Goal: Task Accomplishment & Management: Complete application form

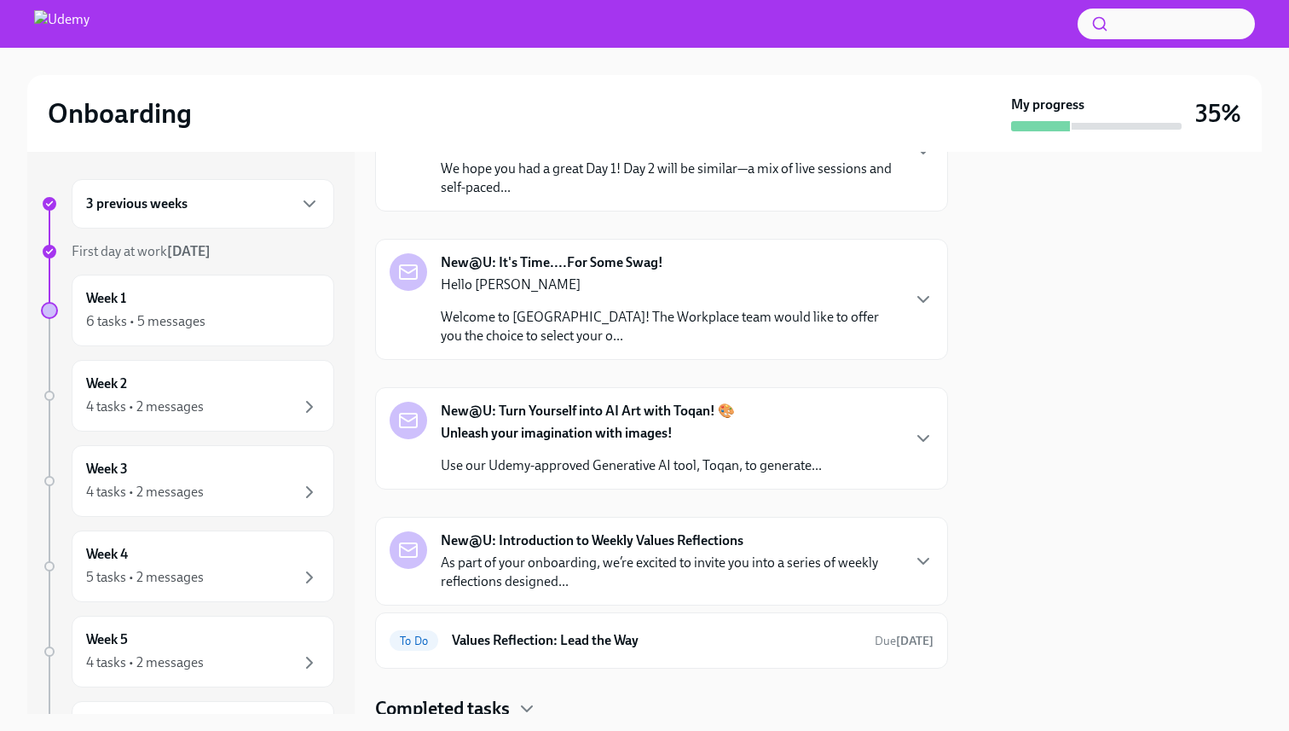
scroll to position [318, 0]
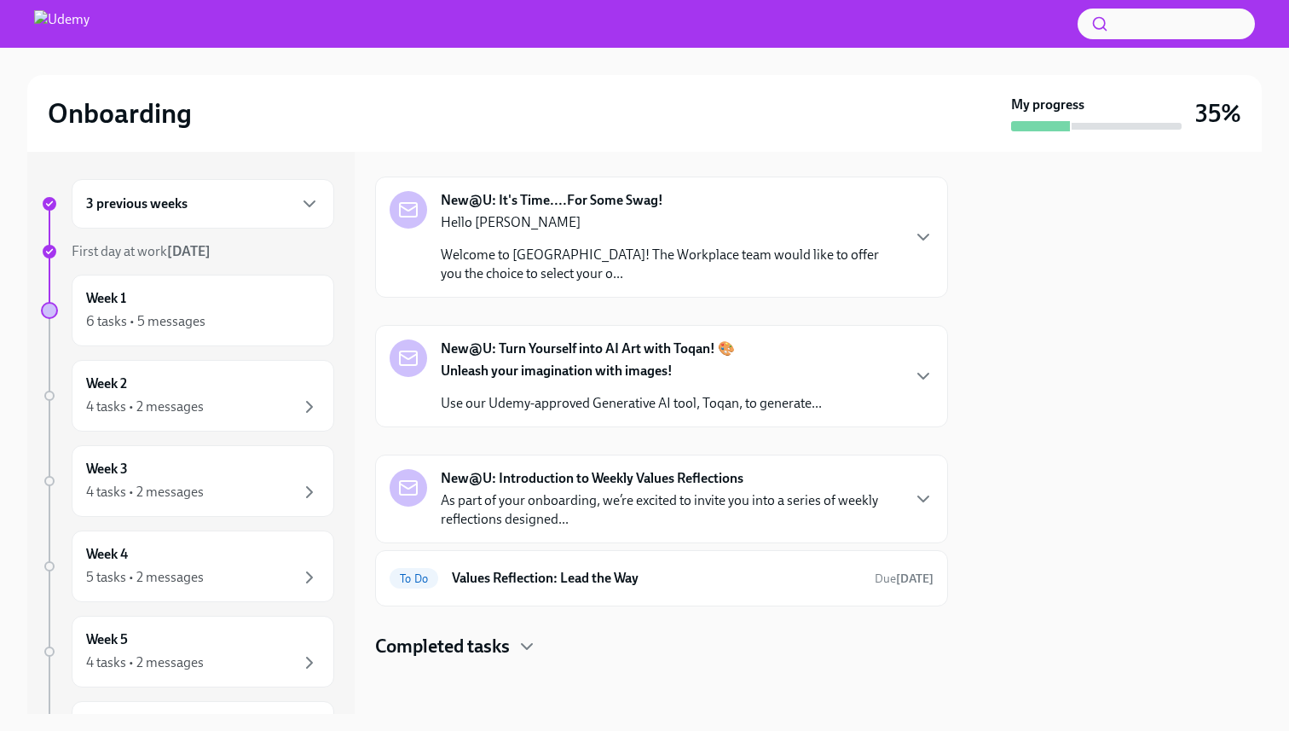
click at [485, 638] on h4 "Completed tasks" at bounding box center [442, 647] width 135 height 26
click at [634, 576] on h6 "Values Reflection: Lead the Way" at bounding box center [656, 578] width 409 height 19
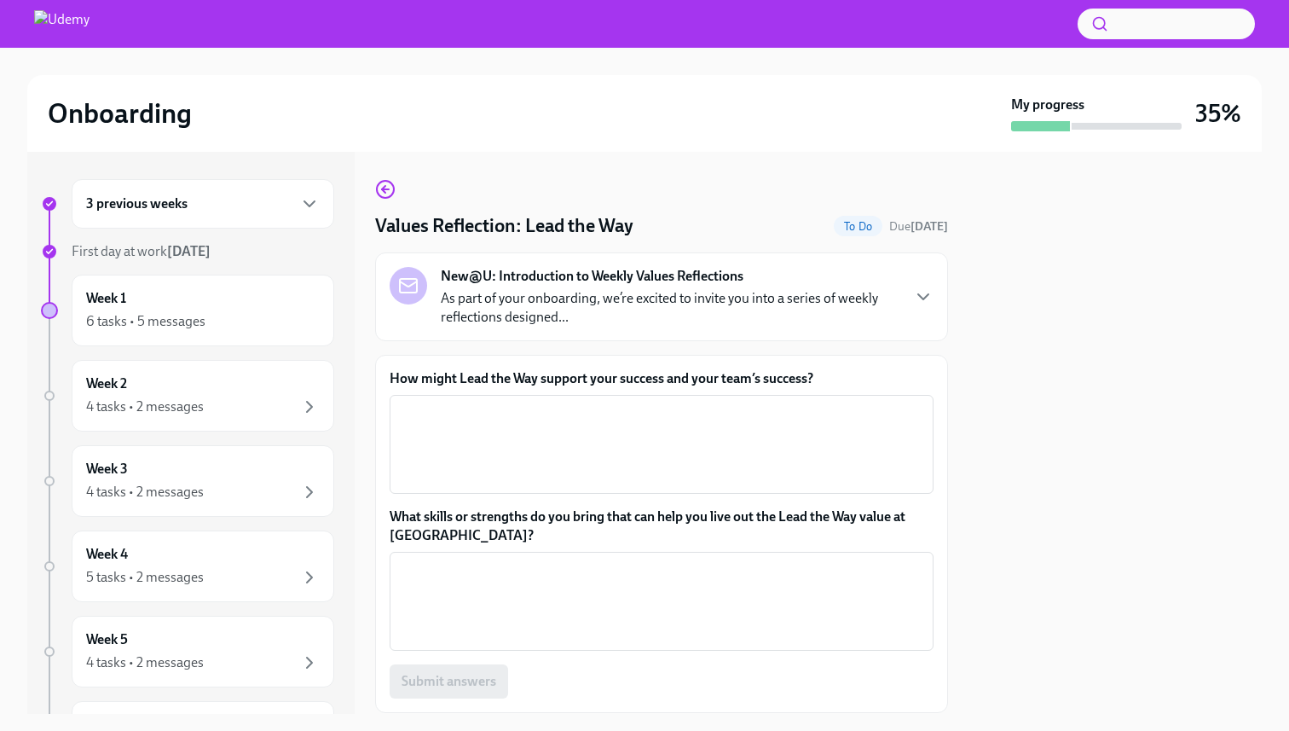
click at [634, 304] on p "As part of your onboarding, we’re excited to invite you into a series of weekly…" at bounding box center [670, 308] width 459 height 38
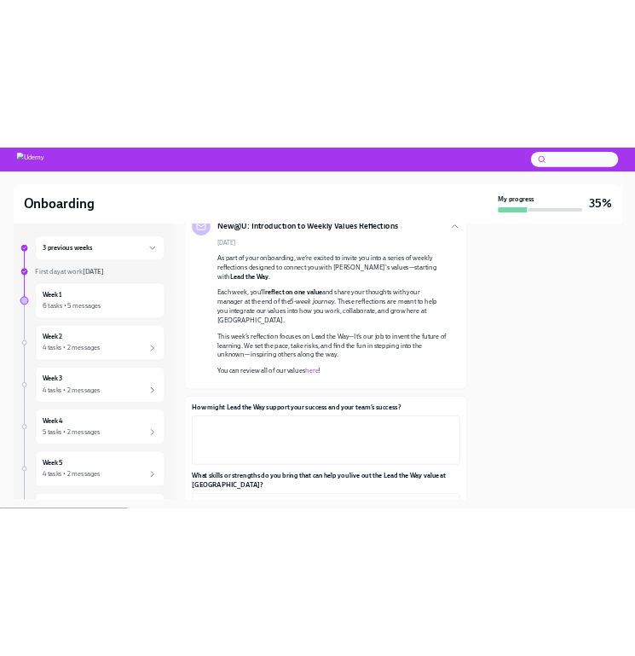
scroll to position [128, 0]
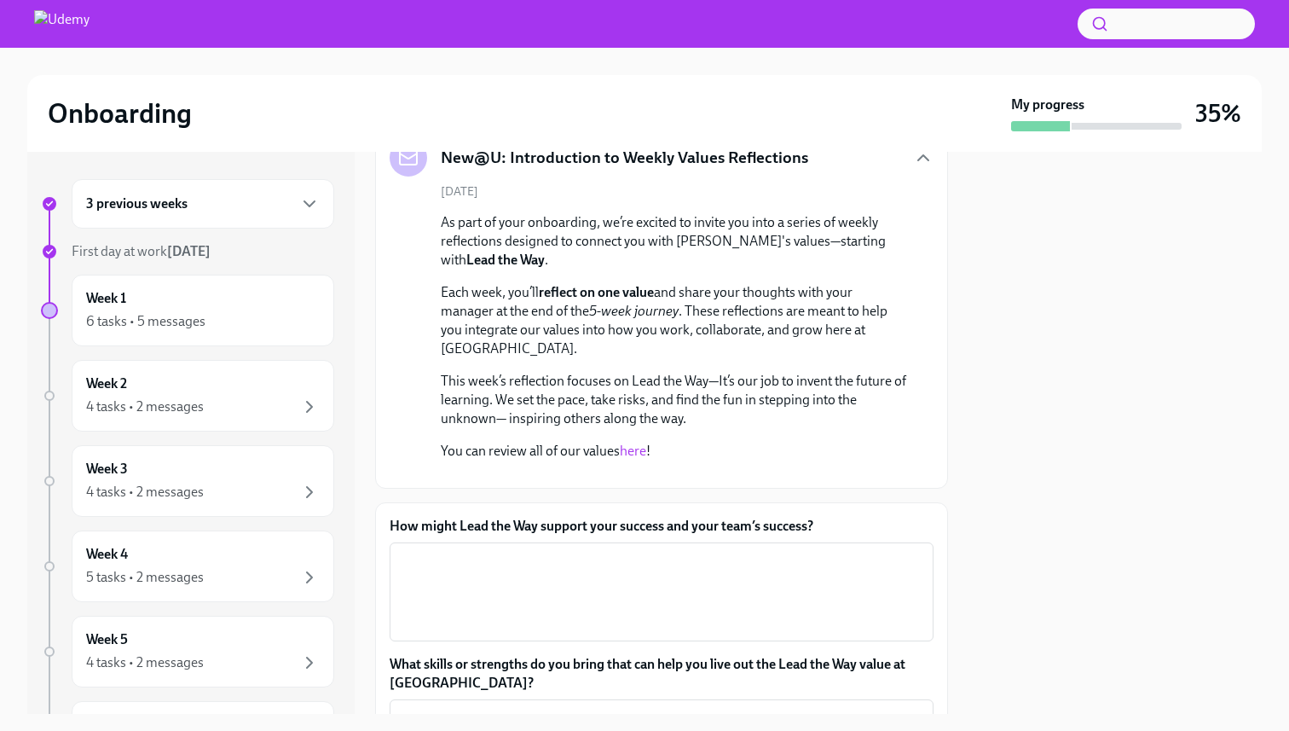
click at [634, 449] on link "here" at bounding box center [633, 451] width 26 height 16
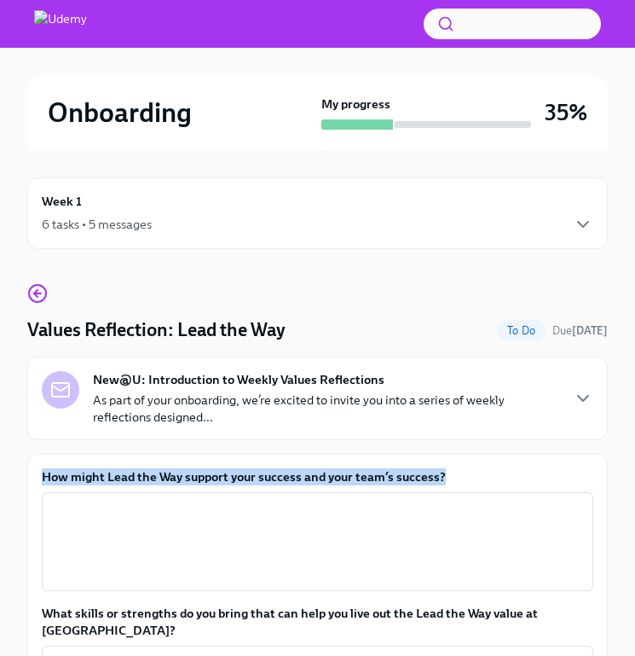
drag, startPoint x: 443, startPoint y: 472, endPoint x: 38, endPoint y: 469, distance: 405.1
click at [38, 469] on div "How might Lead the Way support your success and your team’s success? x ​ What s…" at bounding box center [317, 630] width 581 height 353
copy label "How might Lead the Way support your success and your team’s success?"
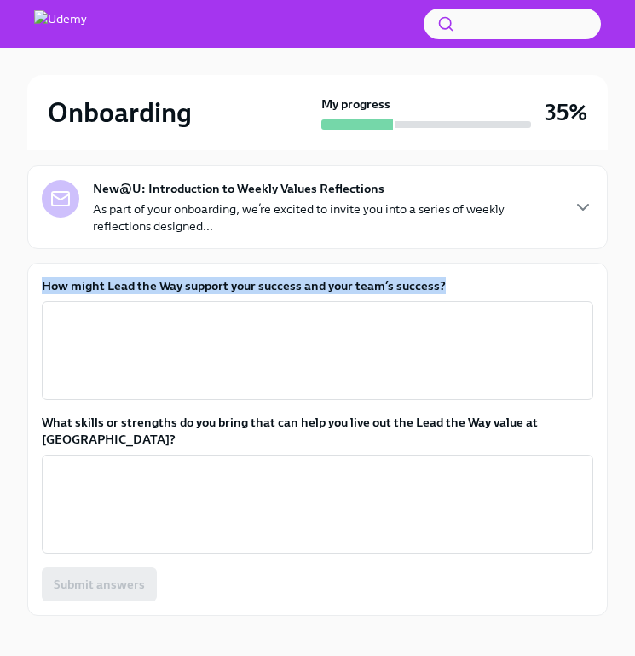
scroll to position [195, 0]
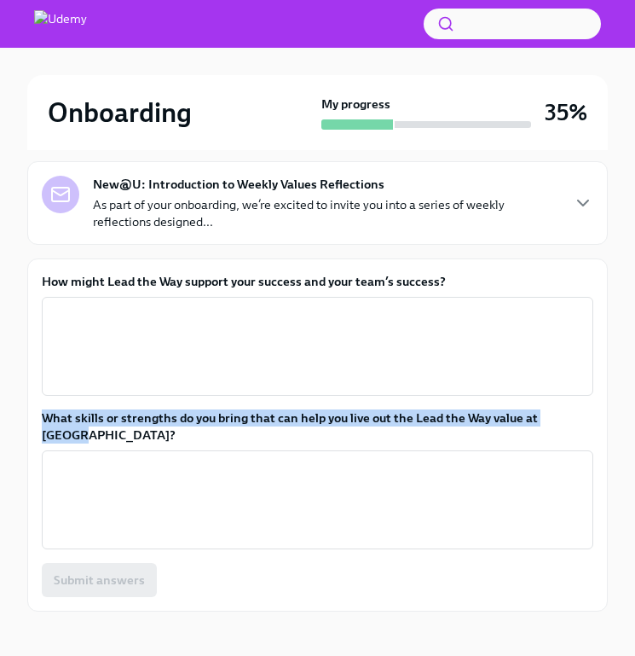
drag, startPoint x: 588, startPoint y: 418, endPoint x: 60, endPoint y: 402, distance: 528.9
click at [60, 402] on div "How might Lead the Way support your success and your team’s success? x ​ What s…" at bounding box center [318, 435] width 552 height 324
copy label "What skills or strengths do you bring that can help you live out the Lead the W…"
click at [148, 327] on textarea "How might Lead the Way support your success and your team’s success?" at bounding box center [317, 346] width 531 height 82
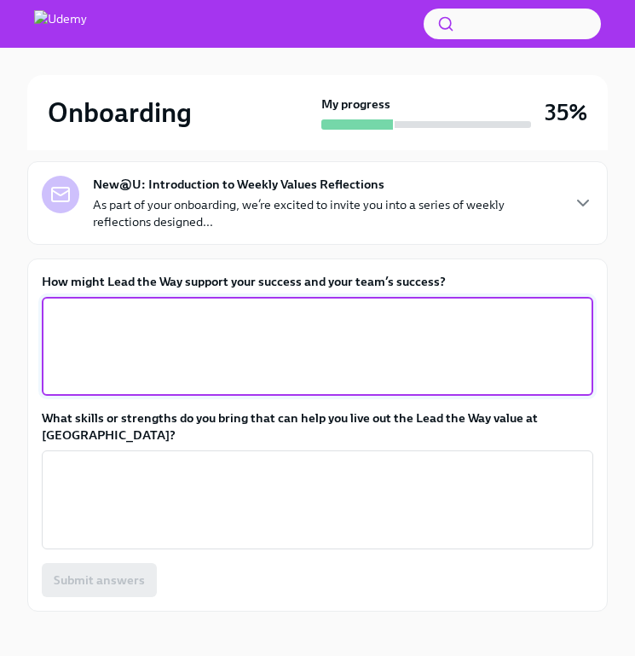
paste textarea "As an SDR, leading the way means staying ahead of trends, testing new outreach …"
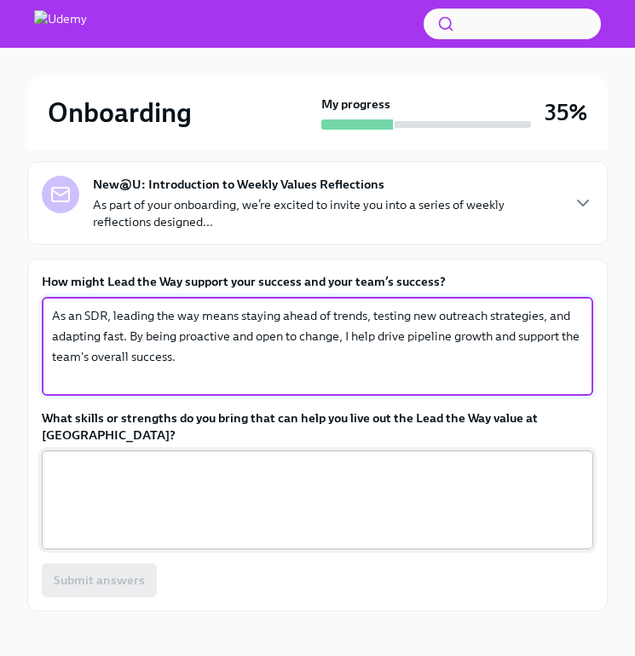
type textarea "As an SDR, leading the way means staying ahead of trends, testing new outreach …"
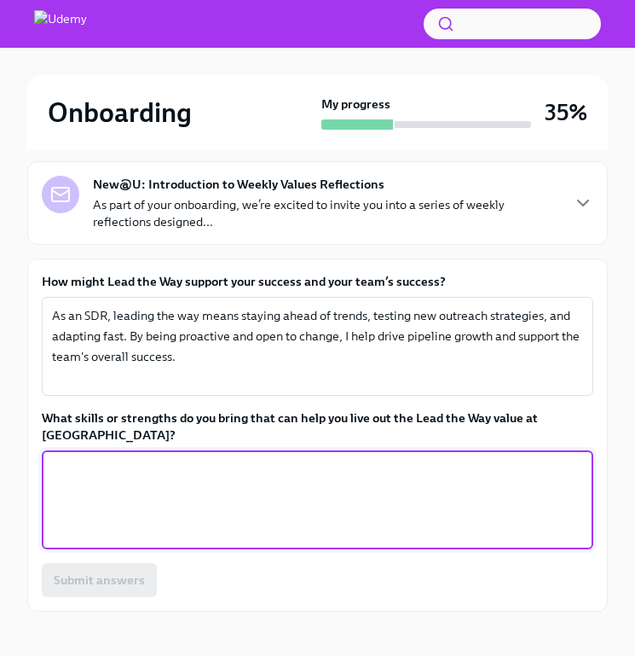
click at [189, 459] on textarea "What skills or strengths do you bring that can help you live out the Lead the W…" at bounding box center [317, 500] width 531 height 82
paste textarea "I bring energy, curiosity, and a bias for action. I’m constantly refining my ap…"
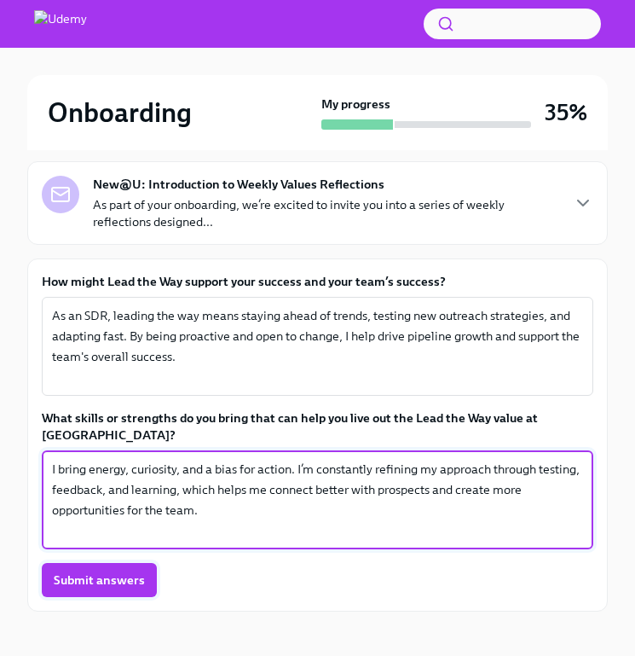
type textarea "I bring energy, curiosity, and a bias for action. I’m constantly refining my ap…"
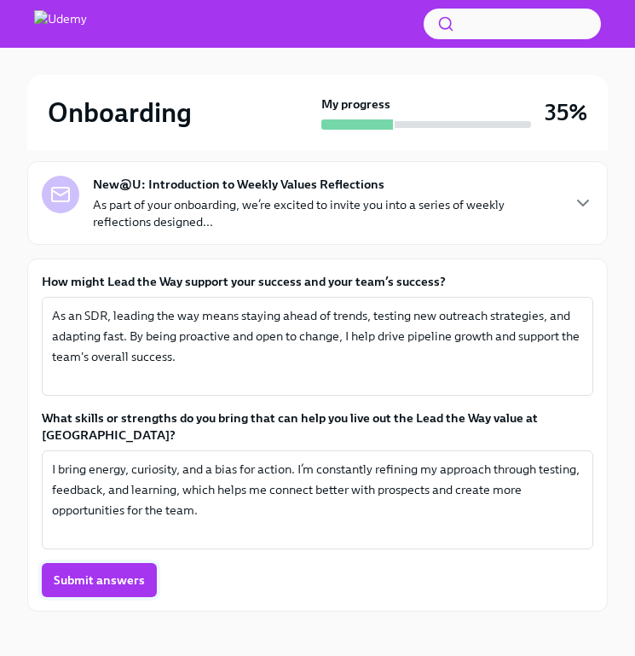
click at [102, 571] on span "Submit answers" at bounding box center [99, 579] width 91 height 17
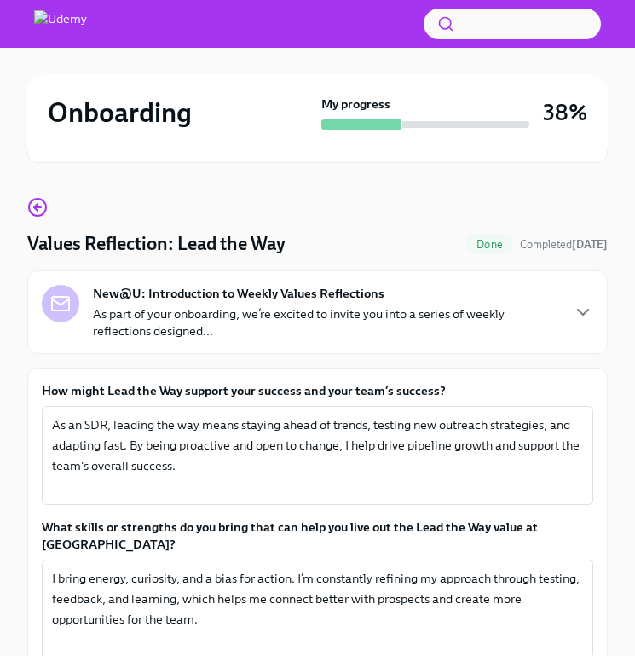
scroll to position [54, 0]
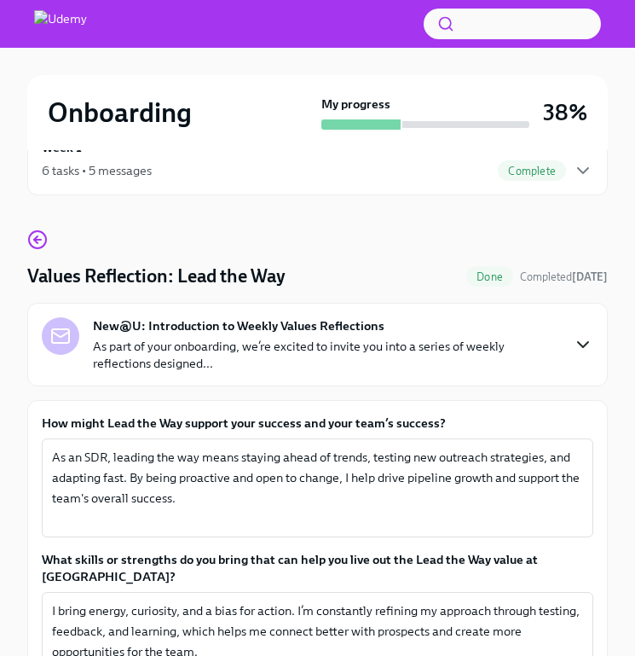
click at [584, 334] on icon "button" at bounding box center [583, 344] width 20 height 20
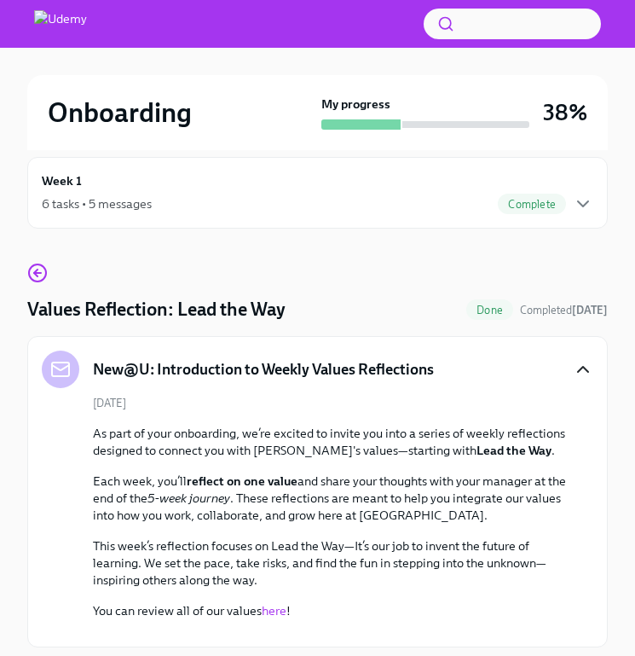
scroll to position [14, 0]
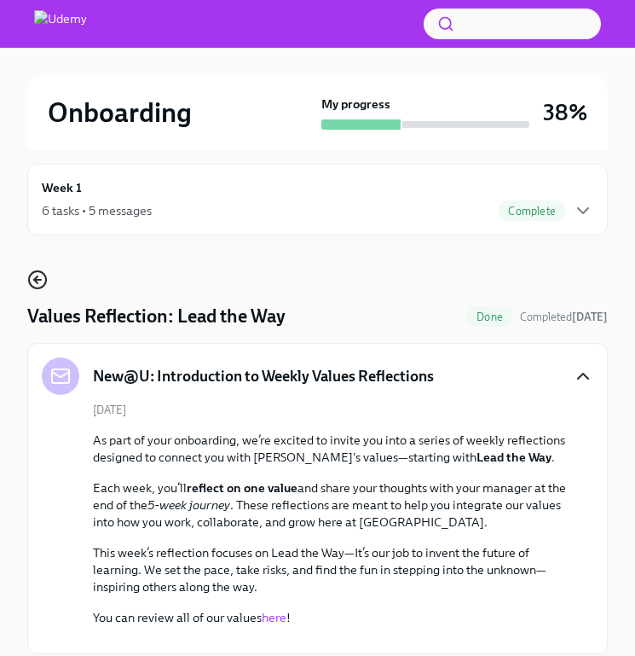
click at [34, 279] on icon "button" at bounding box center [35, 279] width 3 height 7
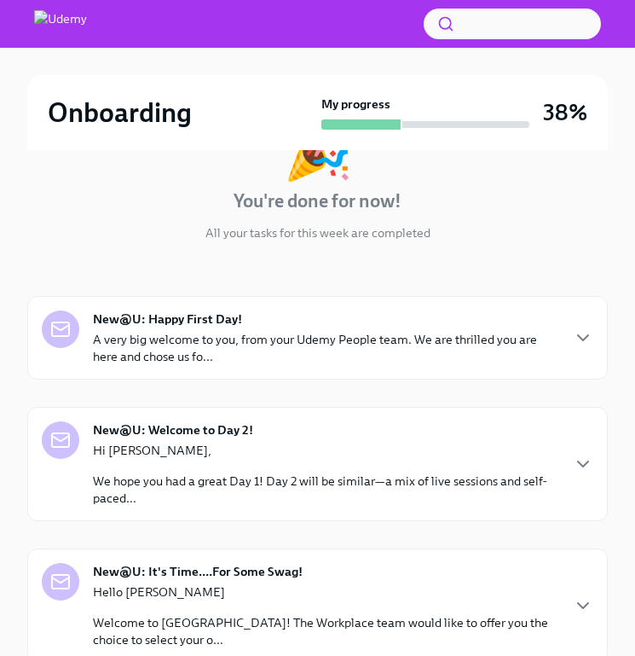
scroll to position [215, 0]
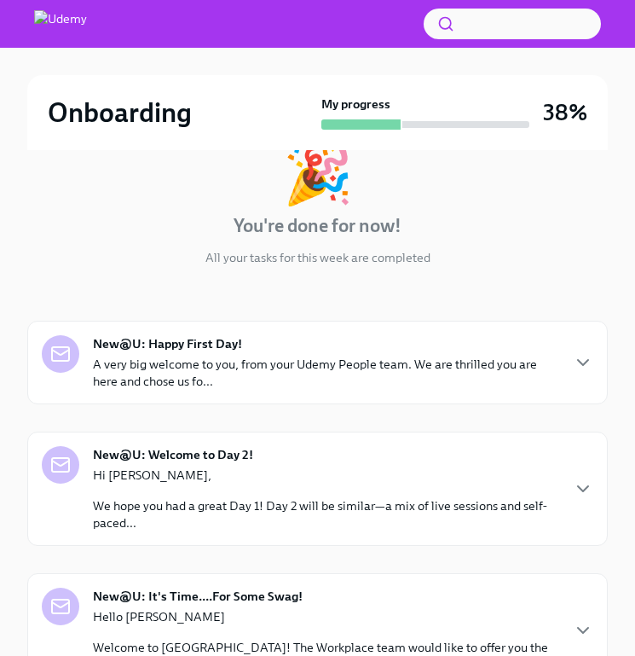
click at [267, 362] on p "A very big welcome to you, from your Udemy People team. We are thrilled you are…" at bounding box center [326, 373] width 466 height 34
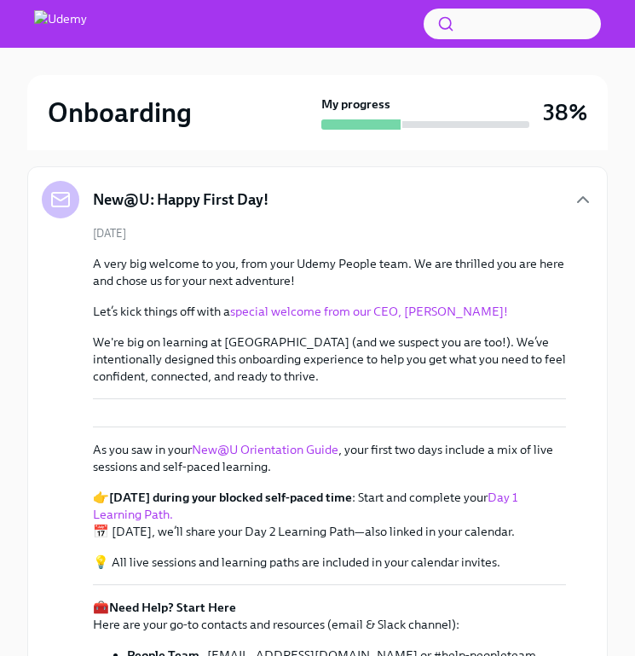
scroll to position [360, 0]
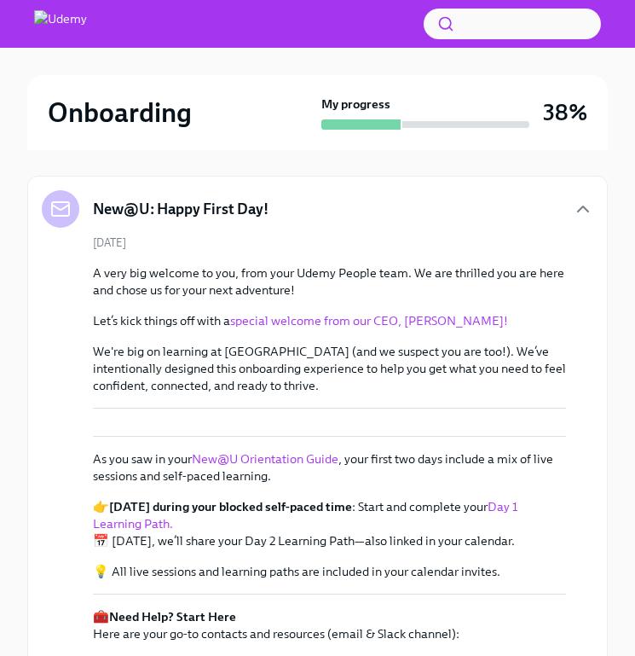
click at [317, 318] on link "special welcome from our CEO, [PERSON_NAME]!" at bounding box center [369, 320] width 278 height 15
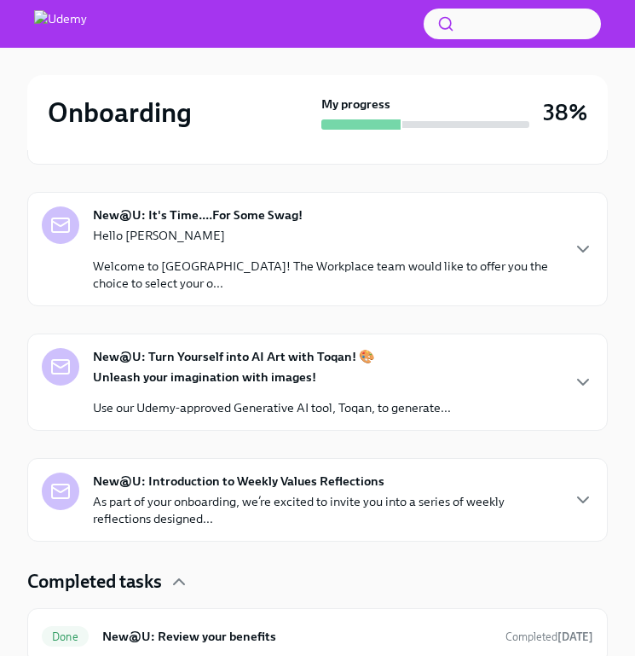
scroll to position [1158, 0]
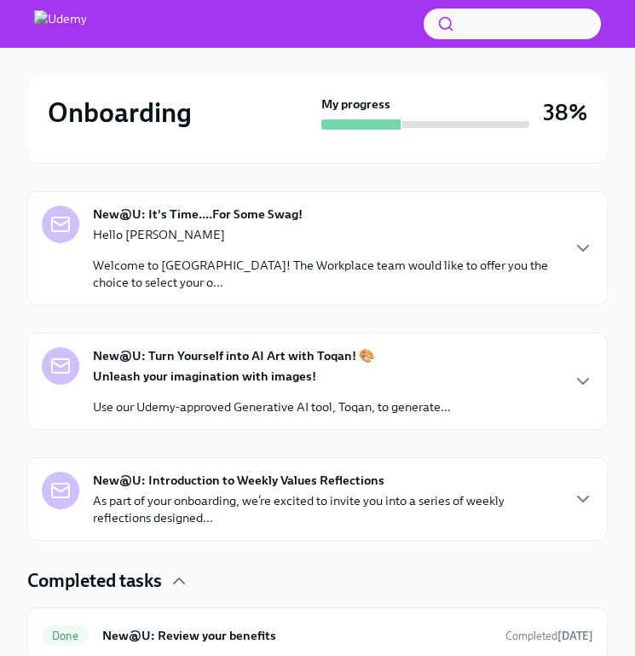
click at [425, 149] on p "We hope you had a great Day 1! Day 2 will be similar—a mix of live sessions and…" at bounding box center [326, 132] width 466 height 34
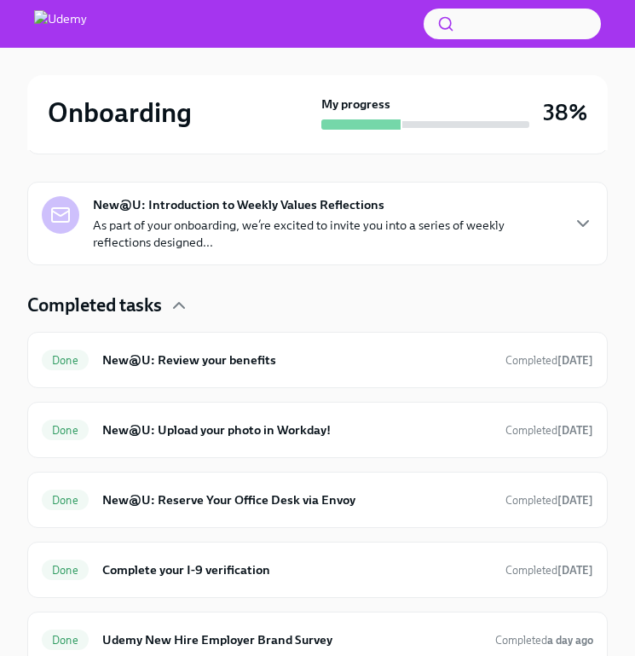
scroll to position [1679, 0]
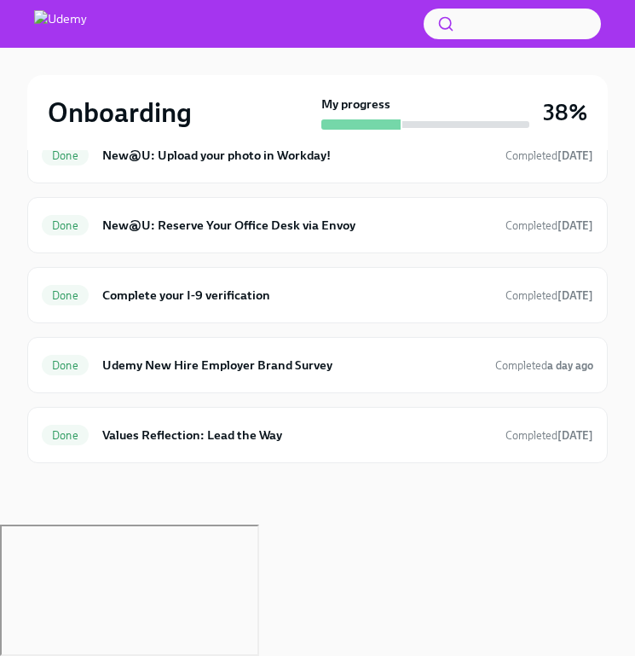
scroll to position [2656, 0]
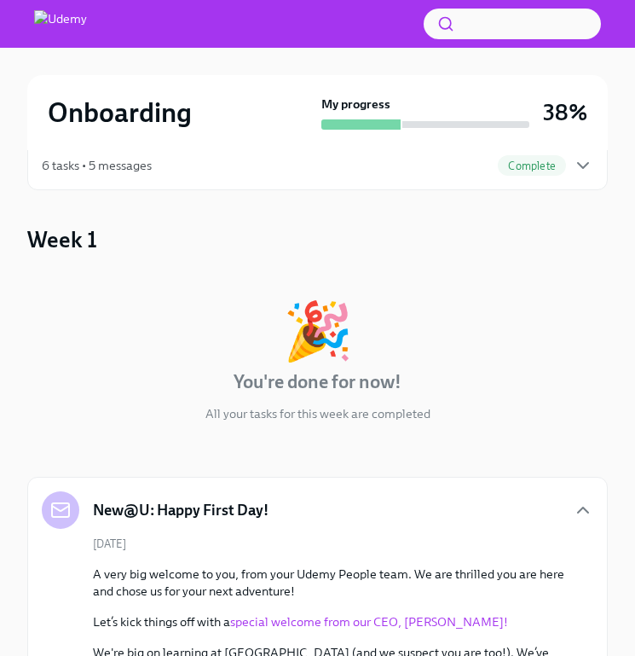
scroll to position [0, 0]
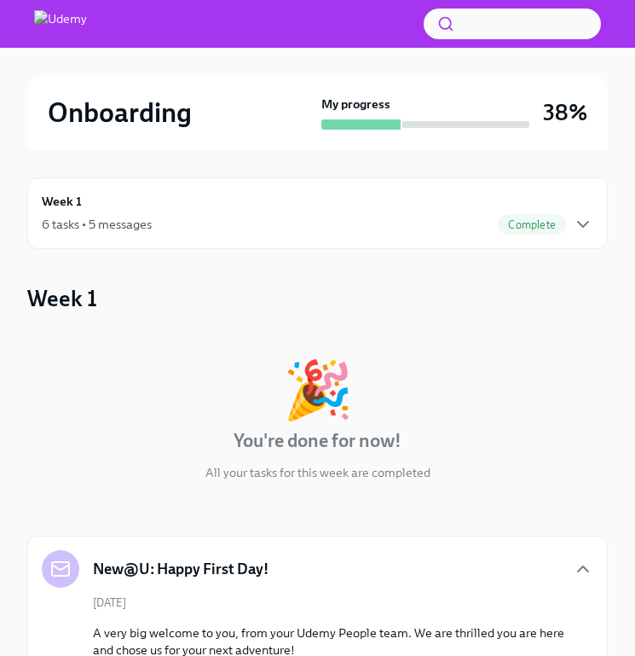
click at [219, 222] on div "6 tasks • 5 messages Complete" at bounding box center [318, 224] width 552 height 20
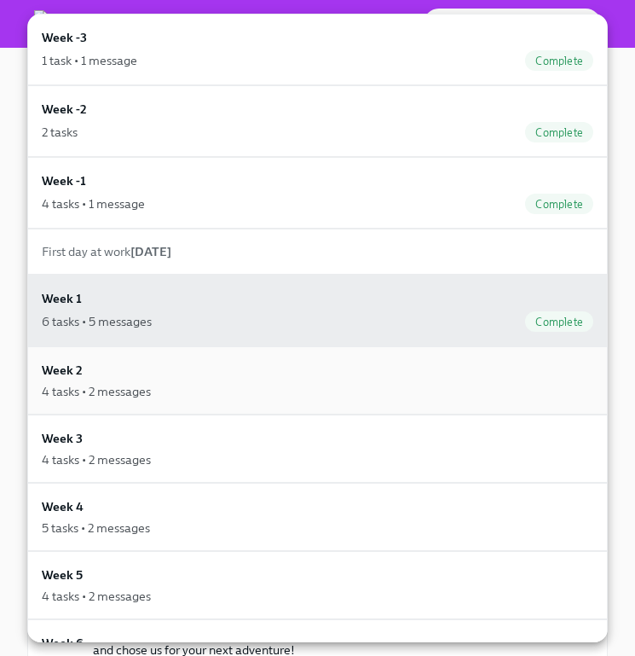
click at [286, 380] on div "Week 2 4 tasks • 2 messages" at bounding box center [318, 380] width 552 height 39
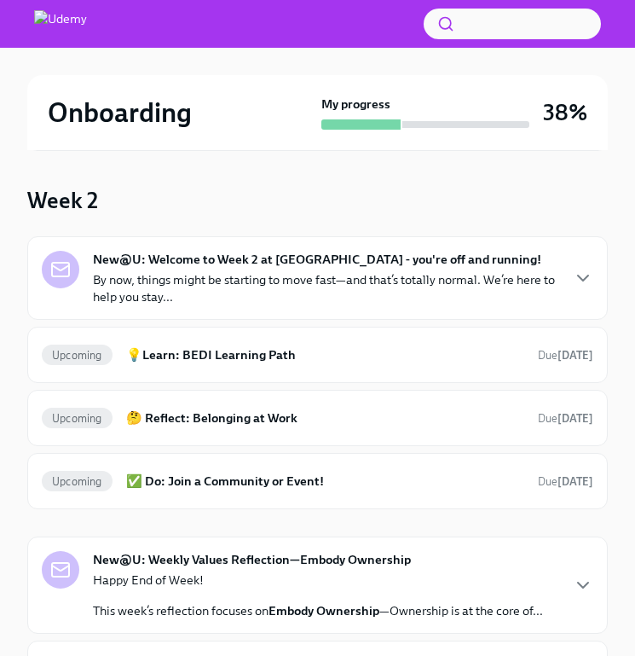
scroll to position [107, 0]
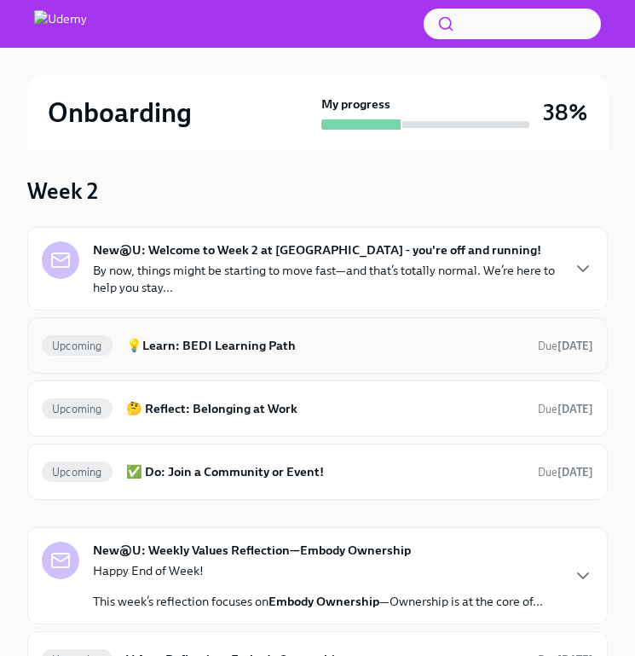
click at [356, 344] on h6 "💡Learn: BEDI Learning Path" at bounding box center [325, 345] width 398 height 19
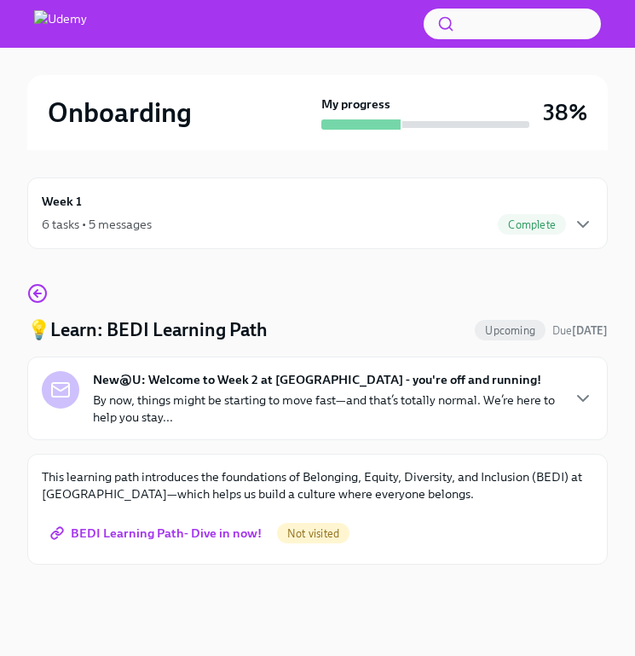
click at [351, 397] on p "By now, things might be starting to move fast—and that’s totally normal. We’re …" at bounding box center [326, 408] width 466 height 34
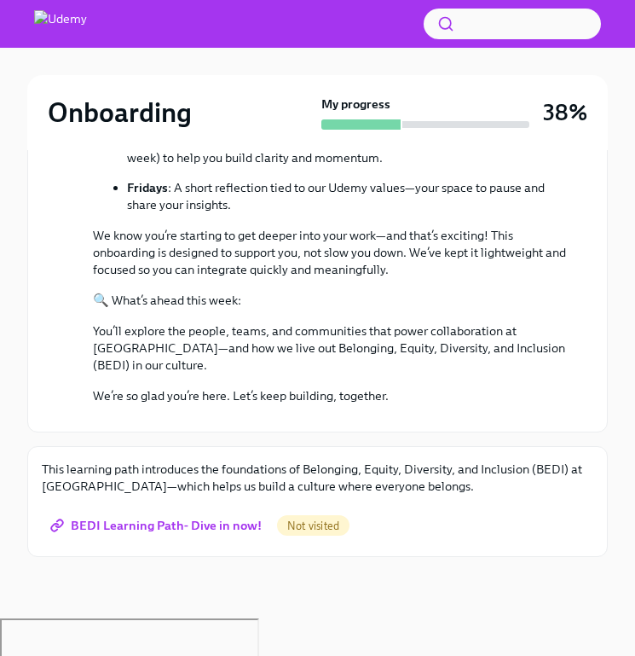
scroll to position [573, 0]
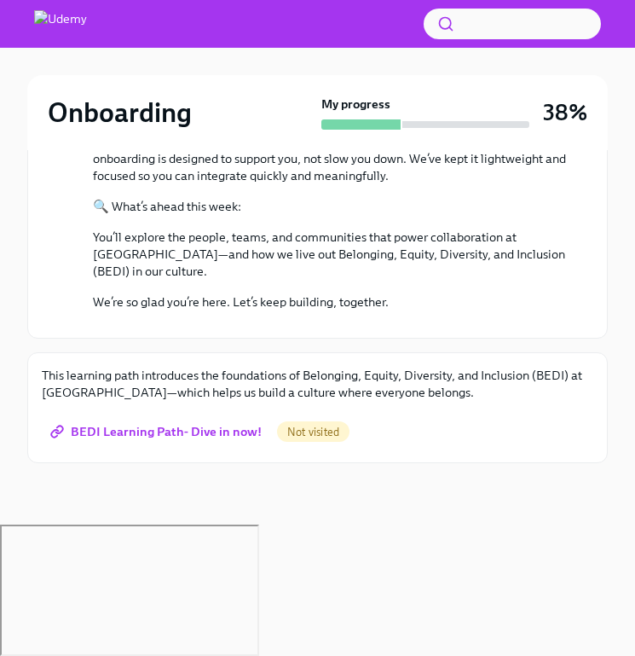
click at [199, 440] on span "BEDI Learning Path- Dive in now!" at bounding box center [158, 431] width 208 height 17
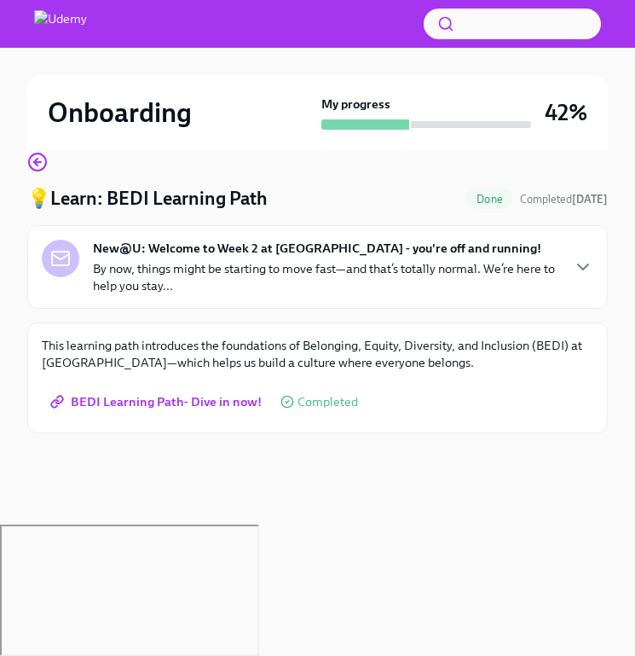
scroll to position [0, 0]
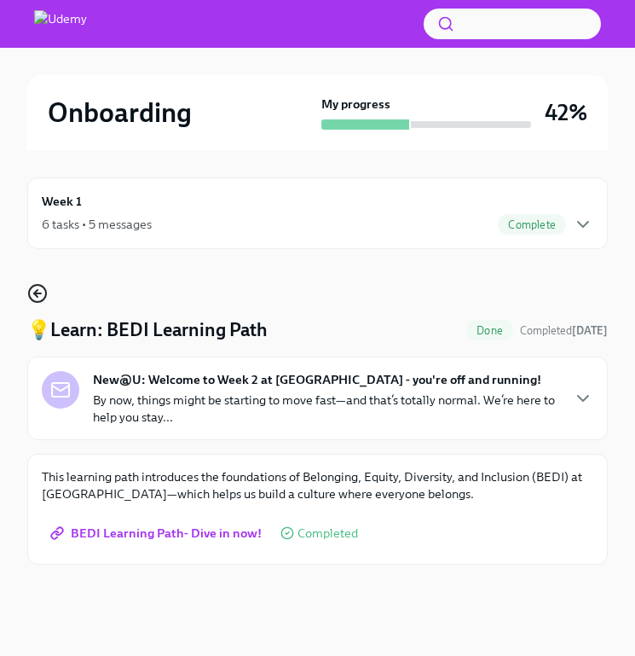
click at [38, 291] on icon "button" at bounding box center [37, 293] width 20 height 20
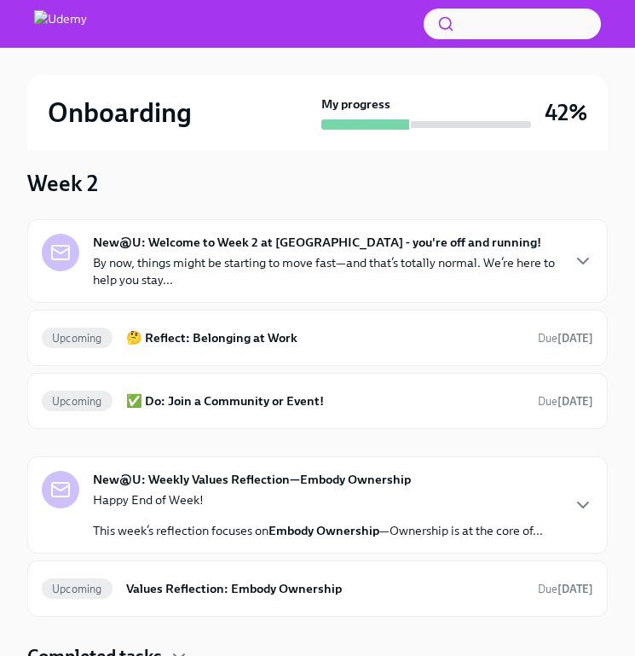
scroll to position [119, 0]
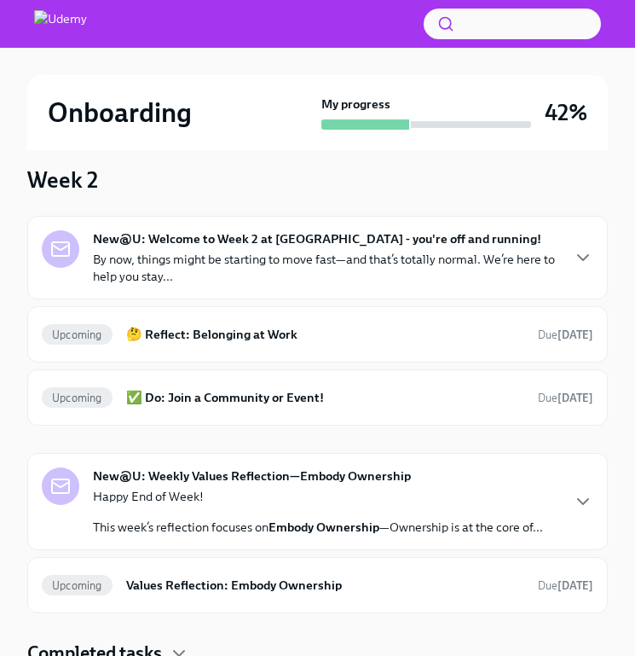
click at [565, 272] on div "New@U: Welcome to Week 2 at [GEOGRAPHIC_DATA] - you're off and running! By now,…" at bounding box center [318, 257] width 552 height 55
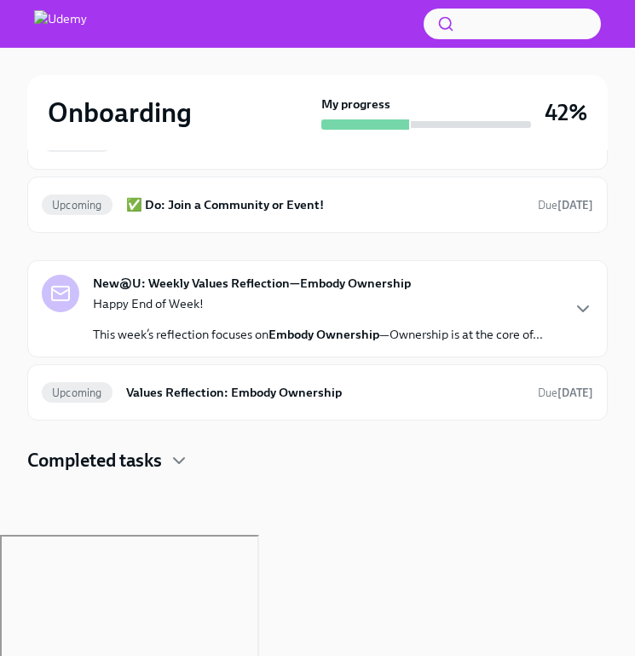
scroll to position [793, 0]
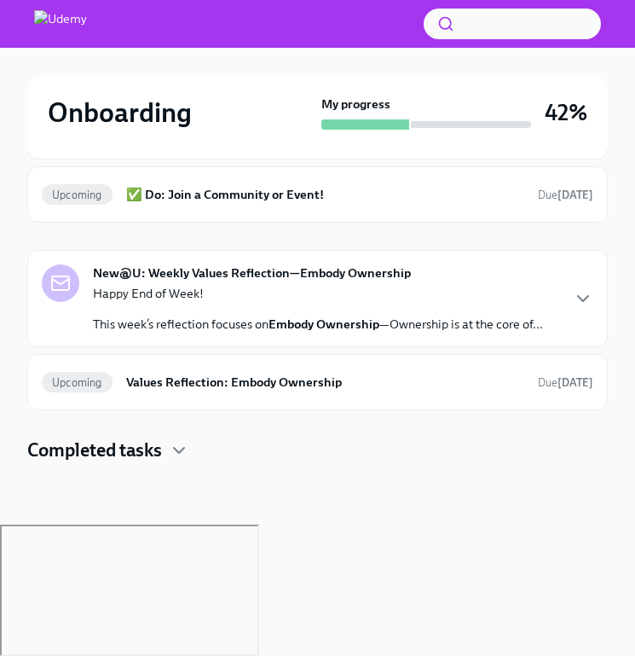
click at [167, 463] on div "Completed tasks" at bounding box center [317, 450] width 581 height 26
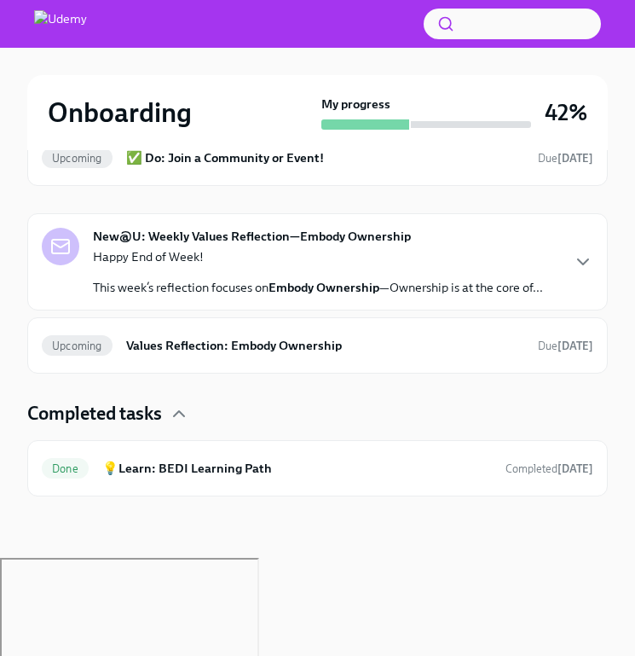
scroll to position [863, 0]
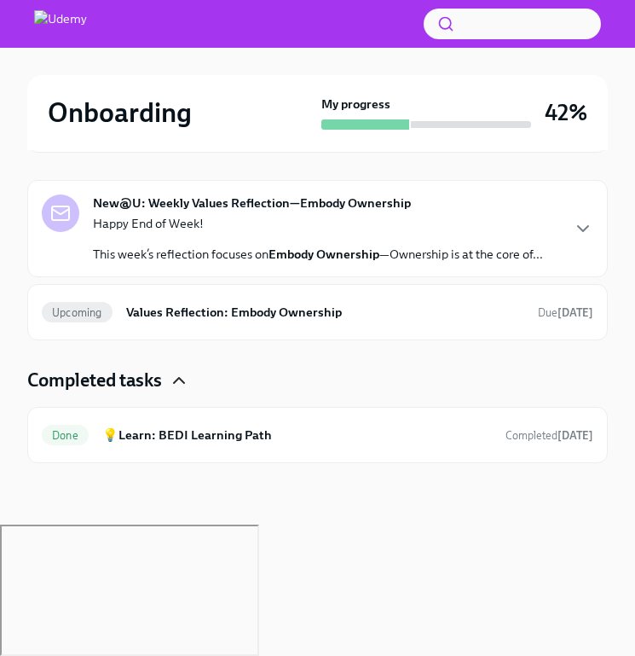
click at [174, 391] on icon "button" at bounding box center [179, 380] width 20 height 20
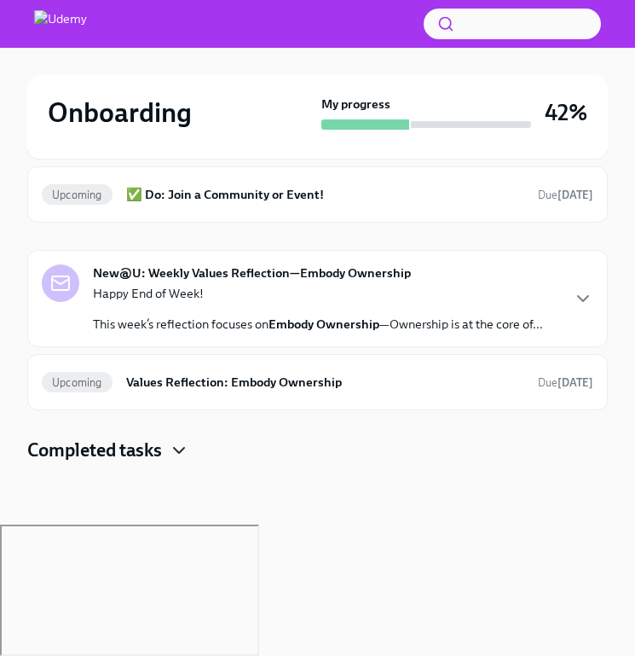
click at [557, 333] on div "New@U: Weekly Values Reflection—Embody Ownership Happy End of Week! This week’s…" at bounding box center [318, 298] width 552 height 68
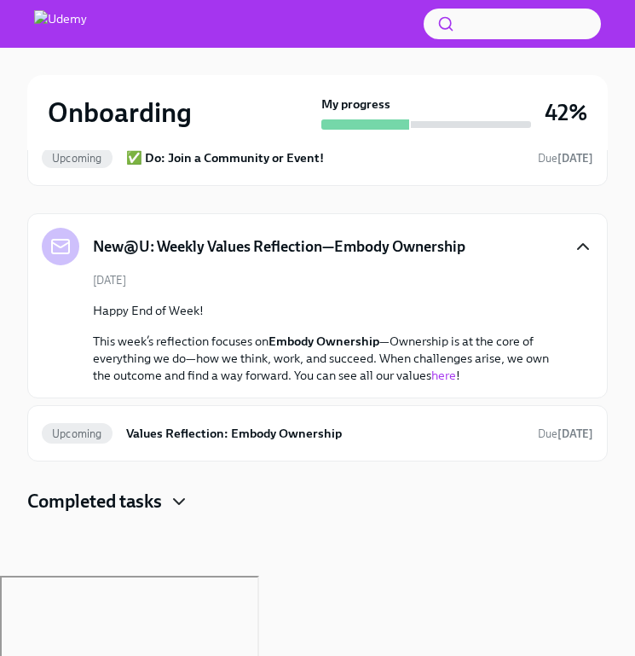
click at [581, 257] on icon "button" at bounding box center [583, 246] width 20 height 20
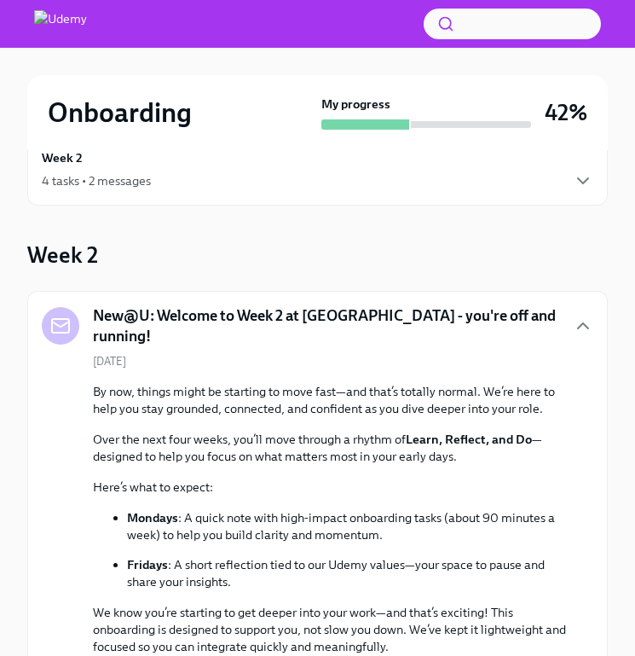
scroll to position [0, 0]
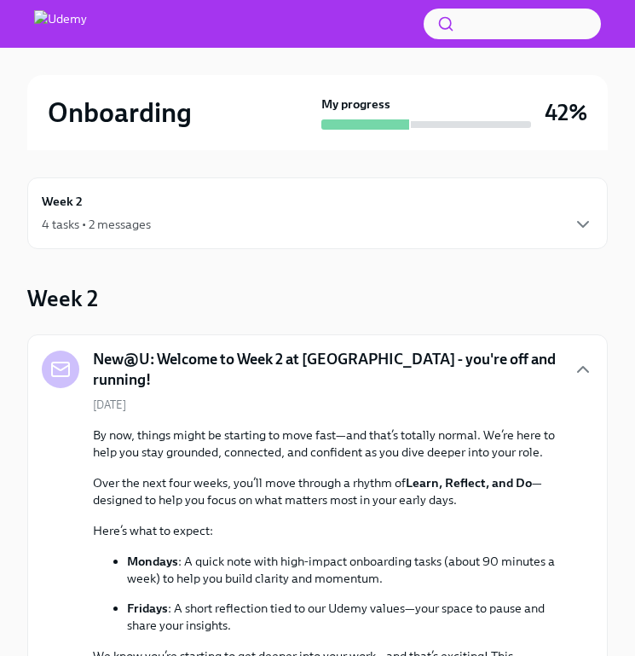
click at [532, 240] on div "Week 2 4 tasks • 2 messages" at bounding box center [317, 213] width 581 height 72
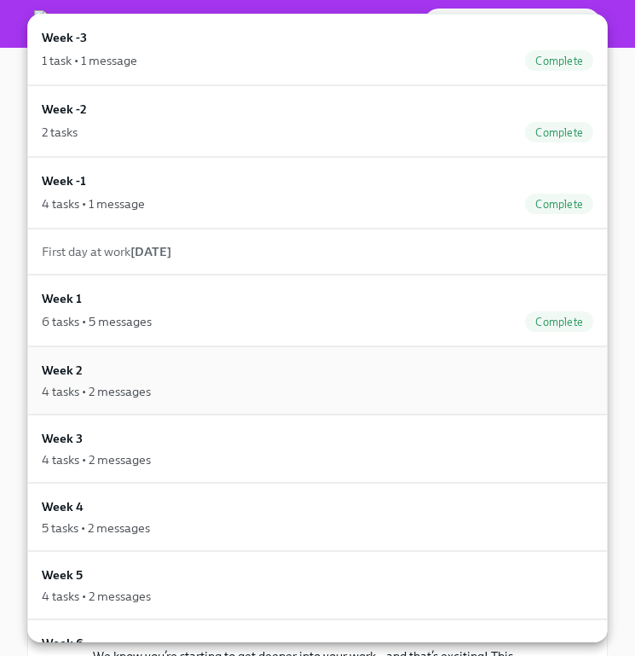
click at [430, 371] on div "Week 2 4 tasks • 2 messages" at bounding box center [318, 380] width 552 height 39
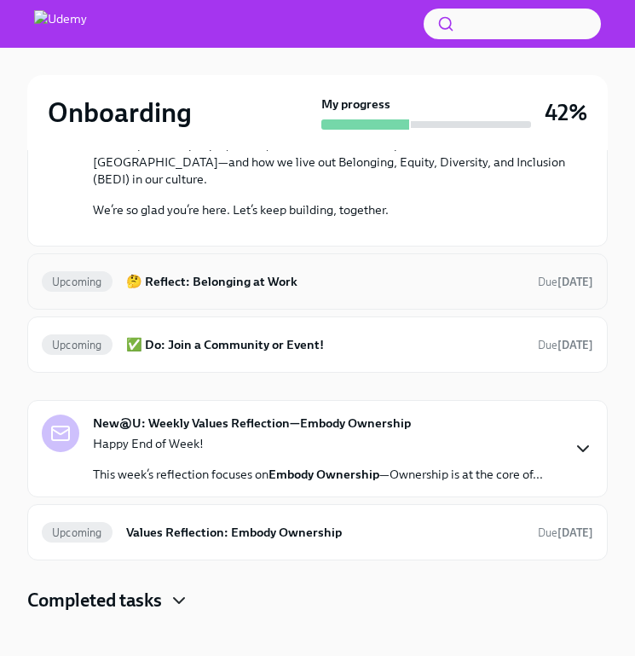
click at [538, 288] on span "Due [DATE]" at bounding box center [565, 281] width 55 height 13
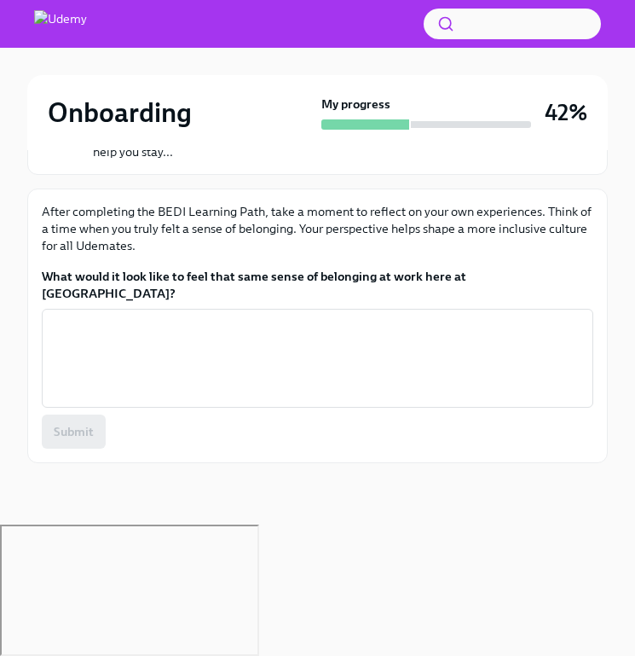
scroll to position [117, 0]
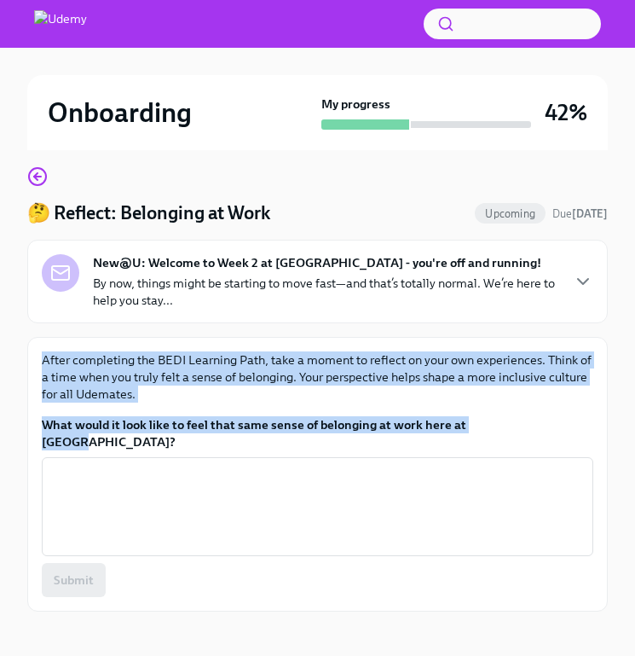
drag, startPoint x: 523, startPoint y: 426, endPoint x: 41, endPoint y: 362, distance: 485.9
click at [41, 362] on div "After completing the BEDI Learning Path, take a moment to reflect on your own e…" at bounding box center [317, 474] width 581 height 275
copy div "After completing the BEDI Learning Path, take a moment to reflect on your own e…"
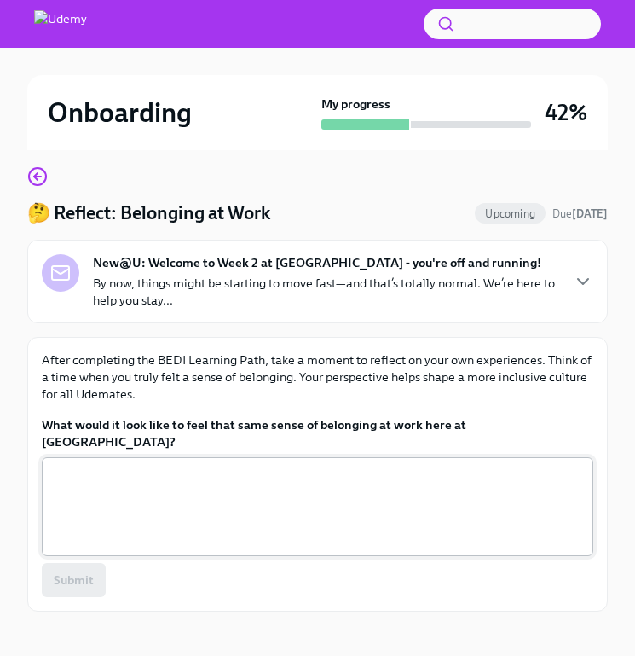
click at [313, 466] on textarea "What would it look like to feel that same sense of belonging at work here at [G…" at bounding box center [317, 507] width 531 height 82
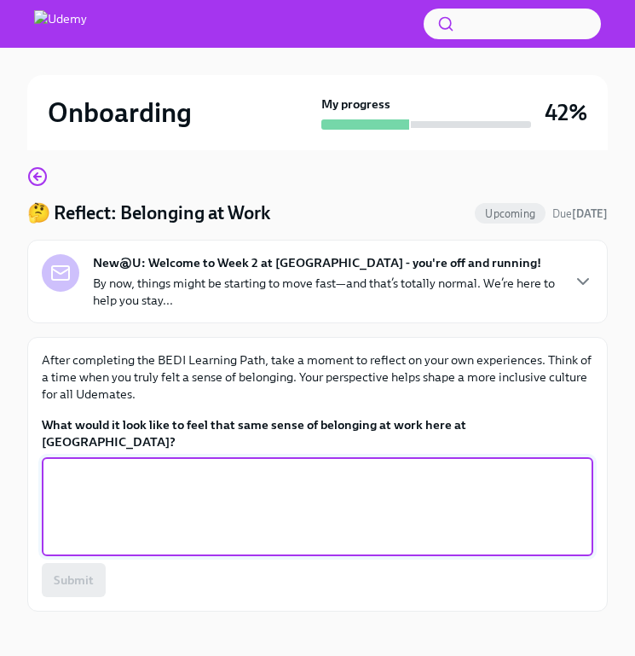
click at [111, 466] on textarea "What would it look like to feel that same sense of belonging at work here at [G…" at bounding box center [317, 507] width 531 height 82
paste textarea "I’ve felt a deep sense of belonging when I could show up fully as myself, share…"
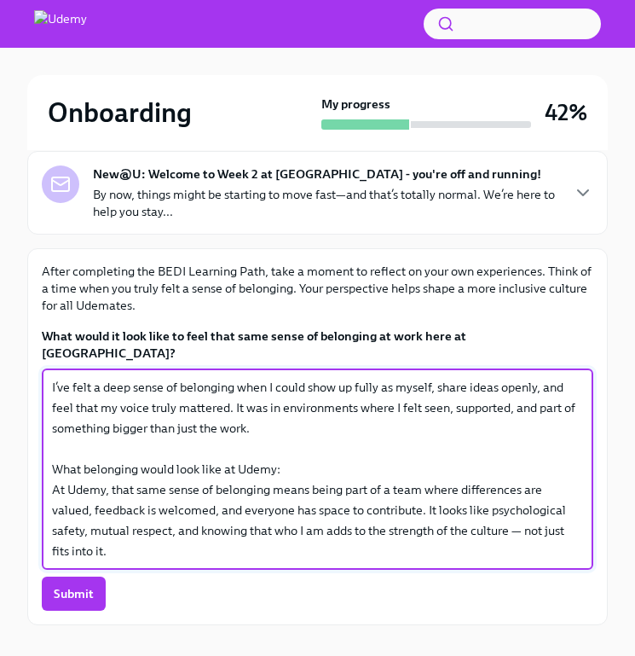
scroll to position [219, 0]
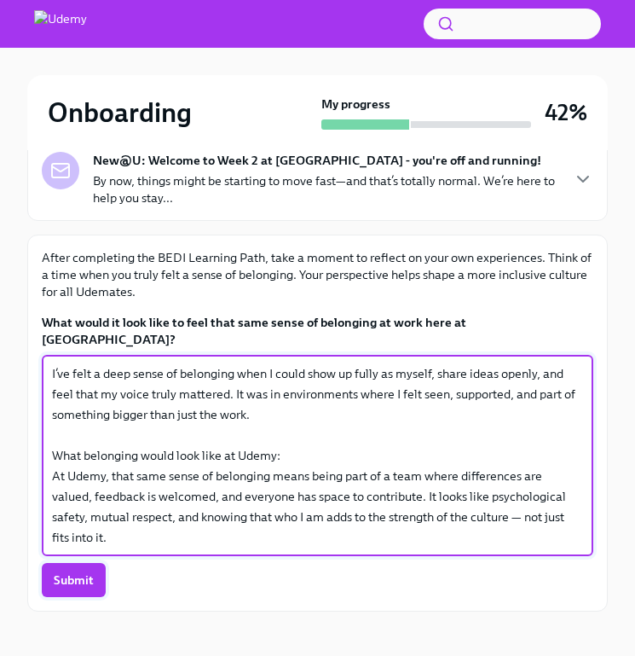
type textarea "I’ve felt a deep sense of belonging when I could show up fully as myself, share…"
click at [82, 571] on span "Submit" at bounding box center [74, 579] width 40 height 17
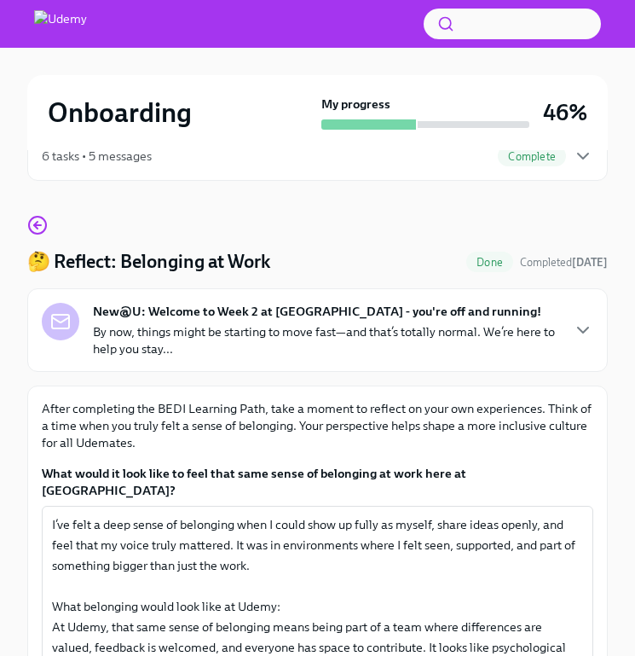
scroll to position [0, 0]
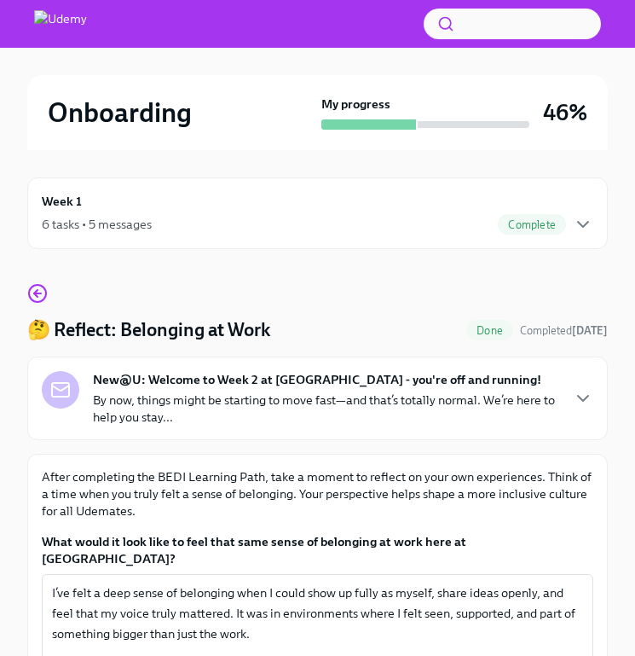
click at [569, 383] on div "New@U: Welcome to Week 2 at [GEOGRAPHIC_DATA] - you're off and running! By now,…" at bounding box center [318, 398] width 552 height 55
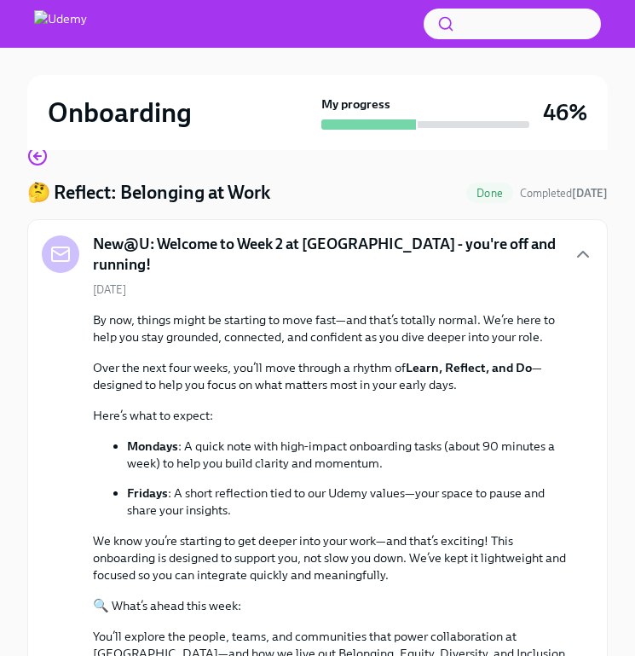
scroll to position [64, 0]
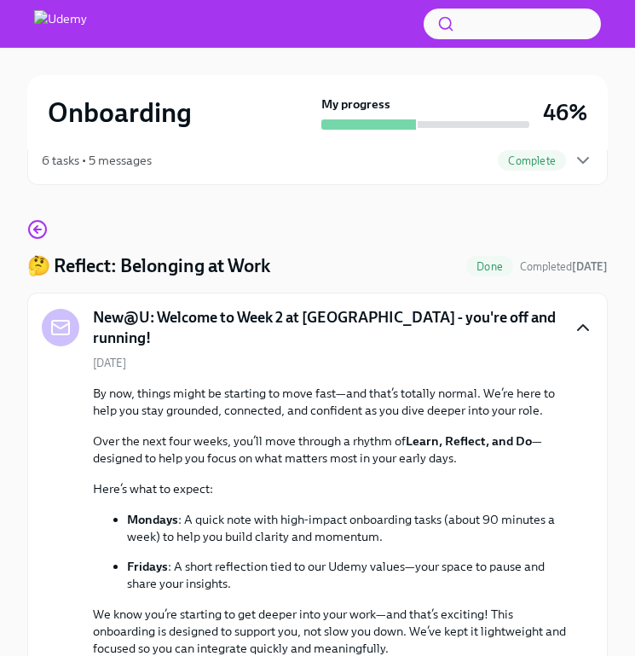
click at [580, 327] on icon "button" at bounding box center [583, 327] width 10 height 5
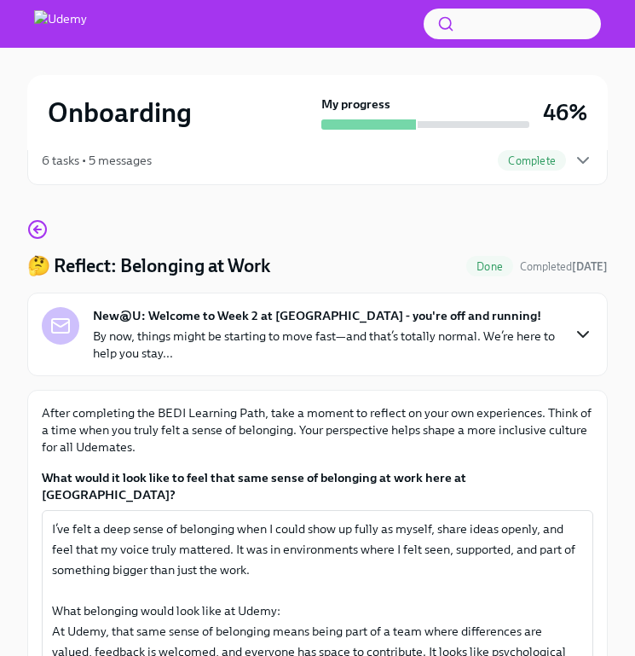
click at [563, 154] on span "Complete" at bounding box center [532, 160] width 68 height 13
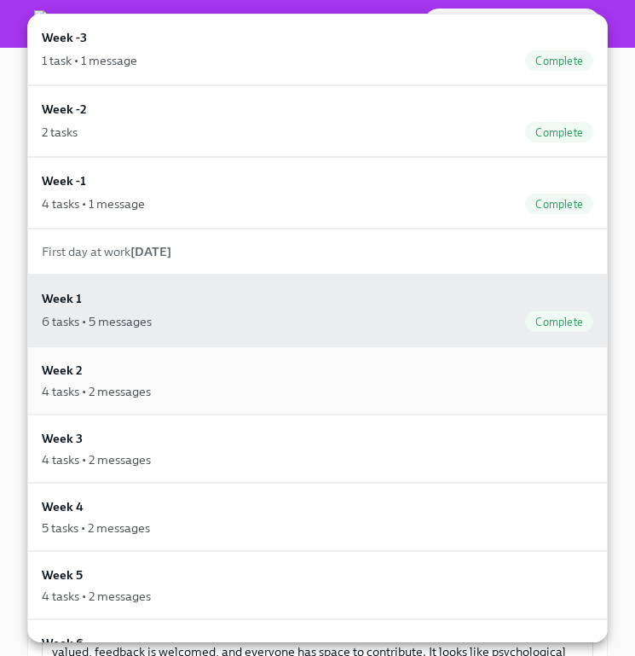
click at [423, 390] on div "4 tasks • 2 messages" at bounding box center [318, 391] width 552 height 17
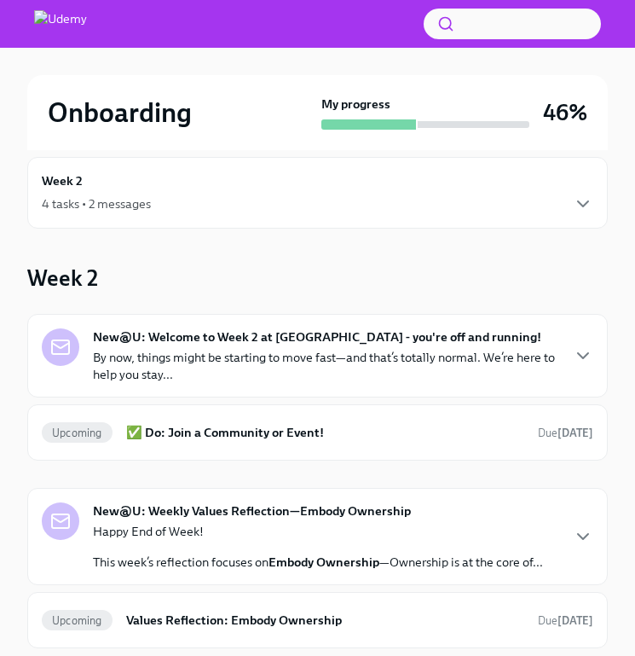
scroll to position [20, 0]
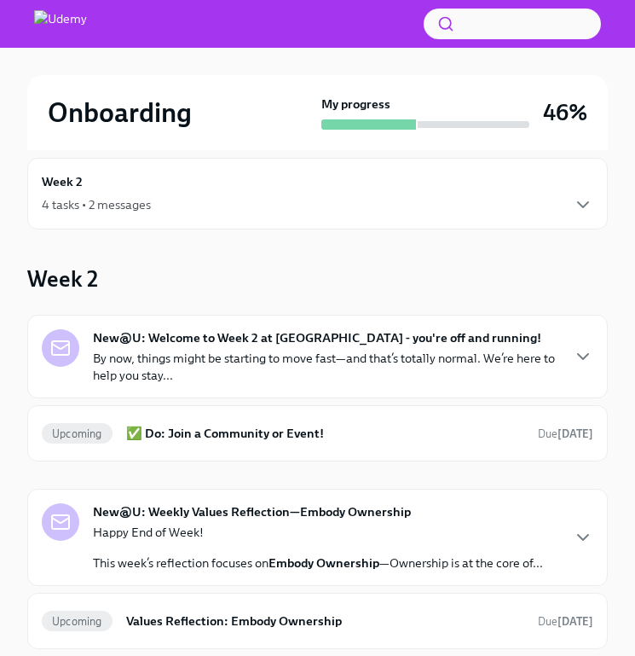
click at [536, 356] on p "By now, things might be starting to move fast—and that’s totally normal. We’re …" at bounding box center [326, 367] width 466 height 34
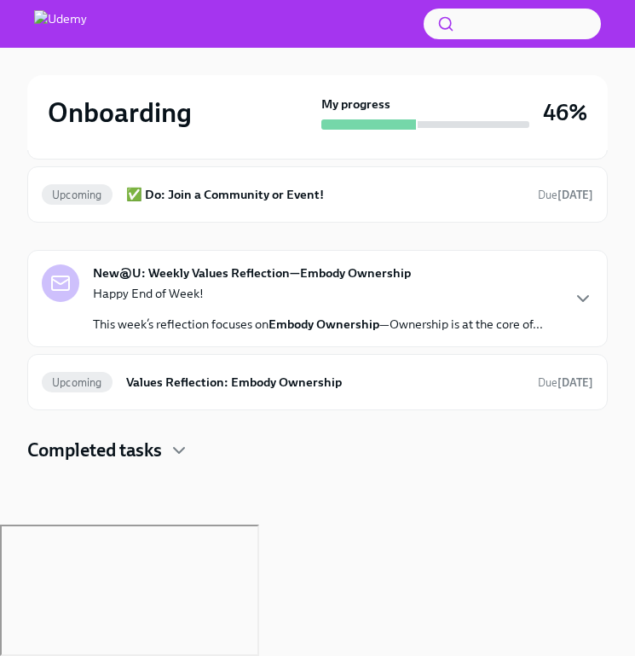
scroll to position [723, 0]
click at [269, 204] on h6 "✅ Do: Join a Community or Event!" at bounding box center [325, 194] width 398 height 19
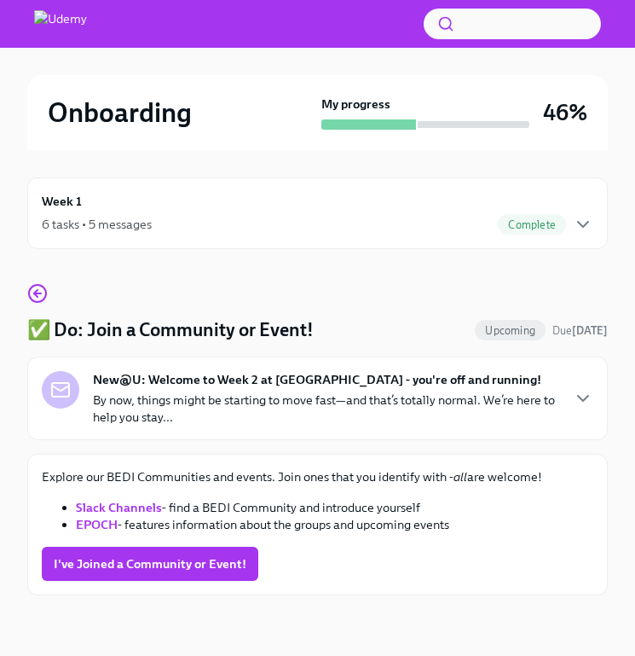
click at [93, 525] on strong "EPOCH" at bounding box center [97, 524] width 42 height 15
click at [98, 523] on strong "EPOCH" at bounding box center [97, 524] width 42 height 15
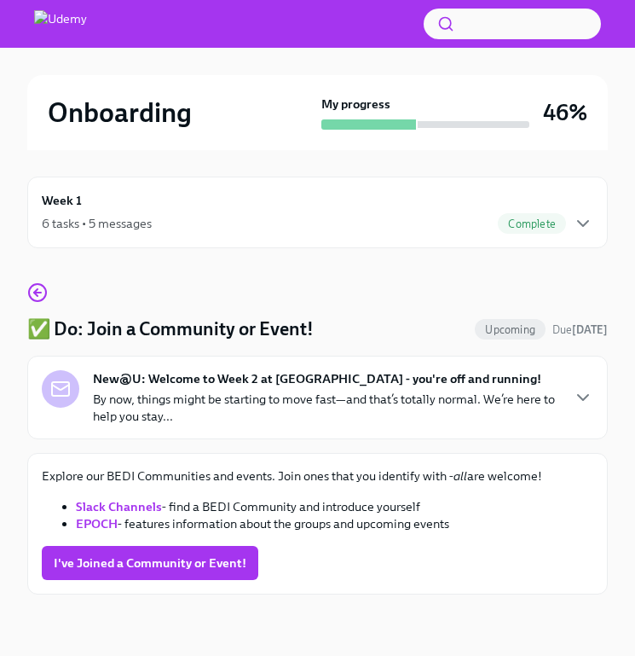
click at [559, 415] on div "New@U: Welcome to Week 2 at [GEOGRAPHIC_DATA] - you're off and running! By now,…" at bounding box center [318, 397] width 552 height 55
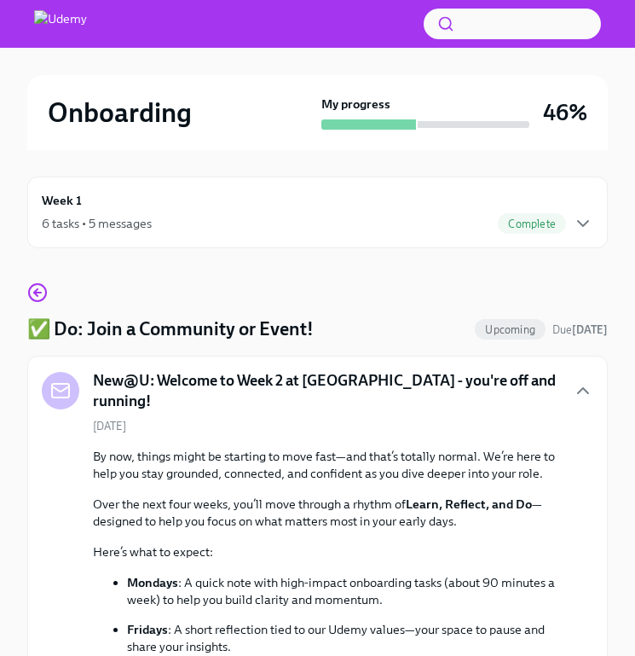
click at [567, 399] on div "New@U: Welcome to Week 2 at [GEOGRAPHIC_DATA] - you're off and running!" at bounding box center [318, 390] width 552 height 41
click at [581, 391] on icon "button" at bounding box center [583, 390] width 20 height 20
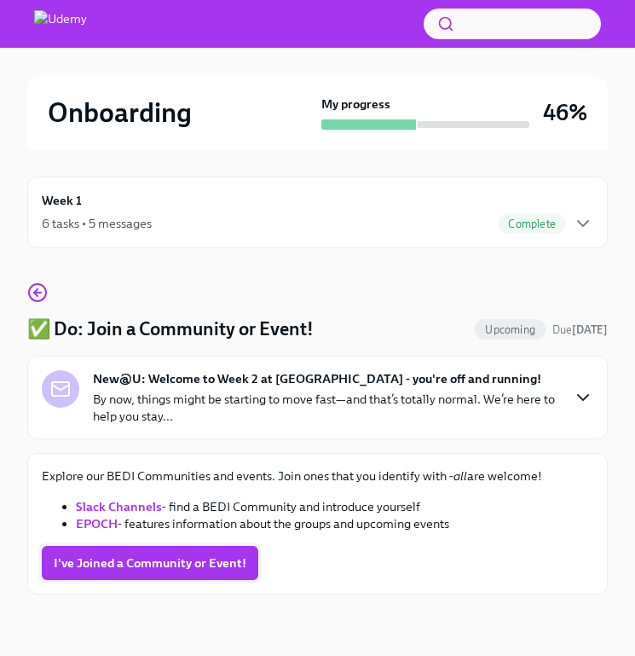
click at [198, 565] on span "I've Joined a Community or Event!" at bounding box center [150, 562] width 193 height 17
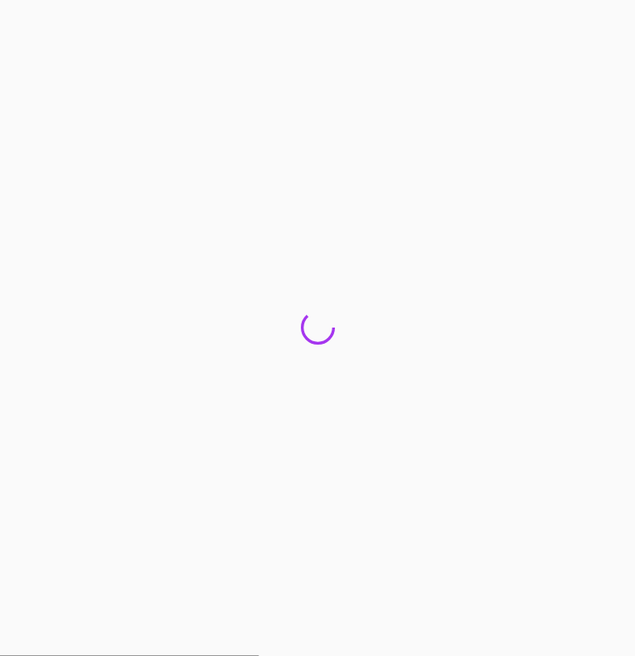
scroll to position [0, 0]
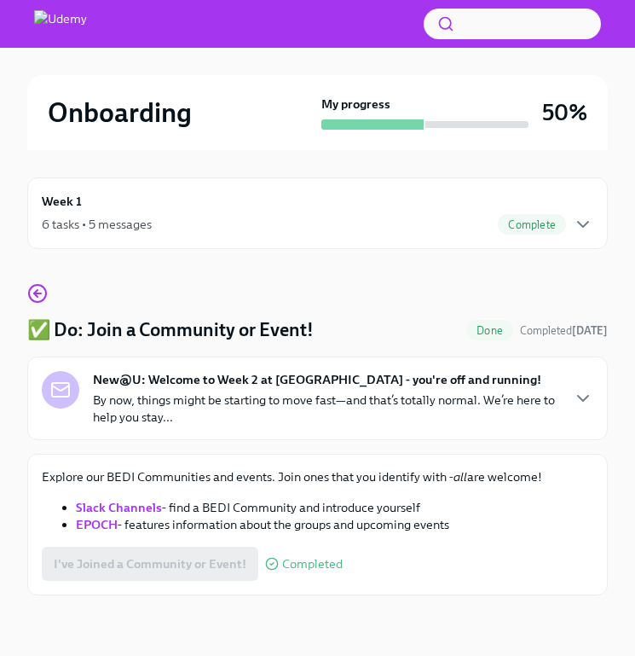
click at [561, 213] on div "Week 1 6 tasks • 5 messages Complete" at bounding box center [318, 213] width 552 height 43
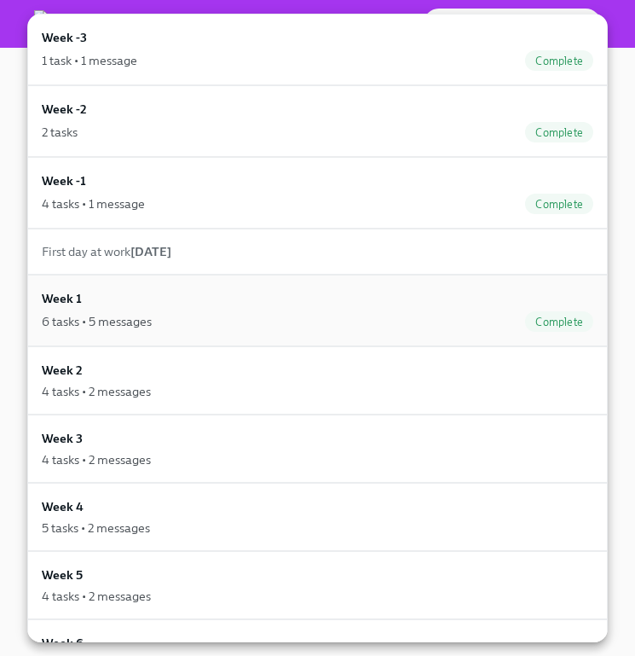
click at [460, 304] on div "Week 1 6 tasks • 5 messages Complete" at bounding box center [318, 310] width 552 height 43
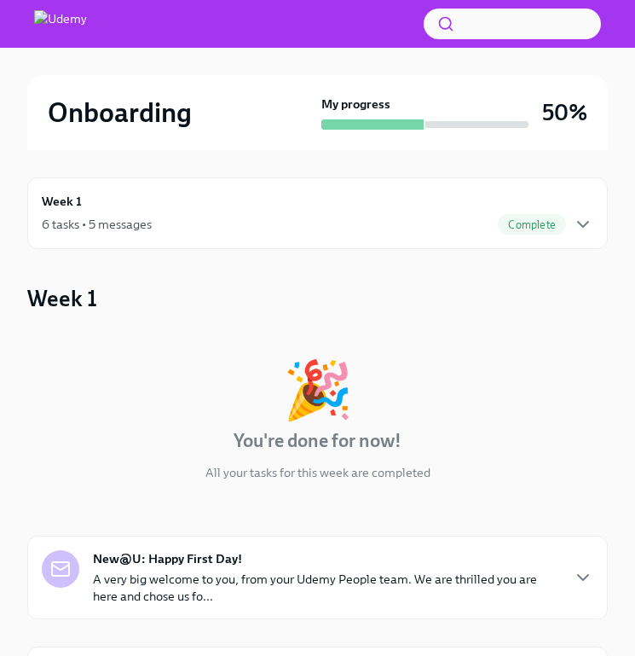
click at [571, 225] on div "Complete" at bounding box center [546, 224] width 96 height 20
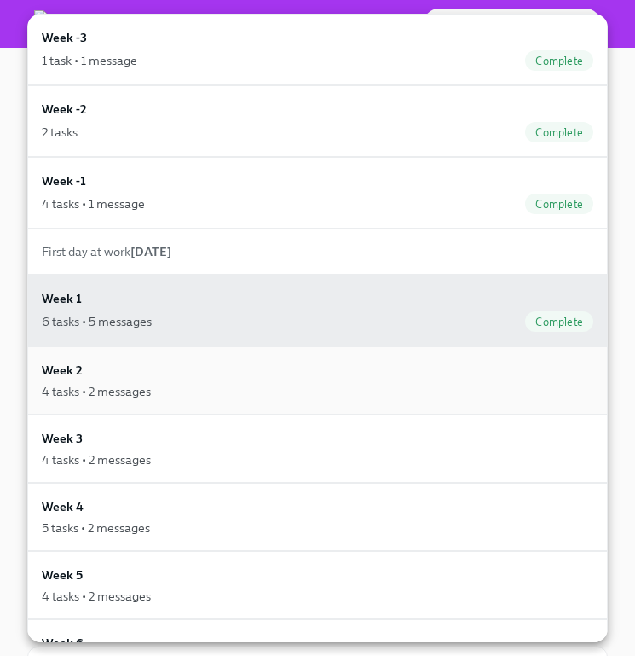
click at [363, 368] on div "Week 2 4 tasks • 2 messages" at bounding box center [318, 380] width 552 height 39
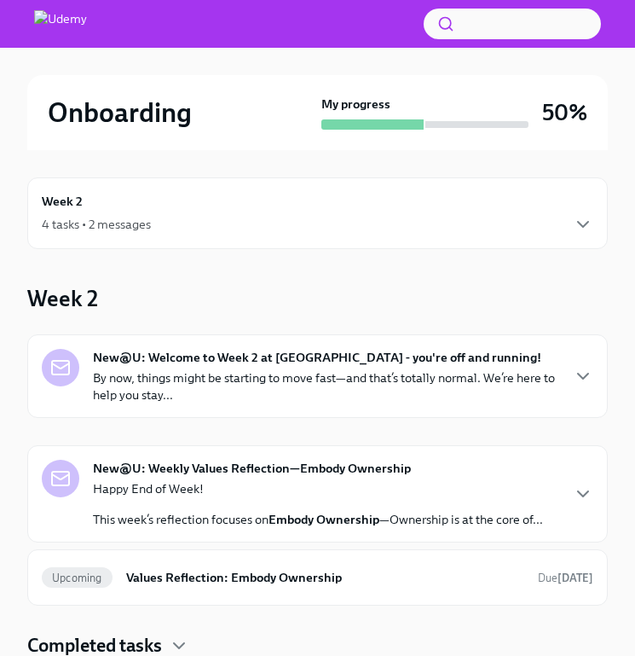
click at [484, 225] on div "4 tasks • 2 messages" at bounding box center [318, 224] width 552 height 20
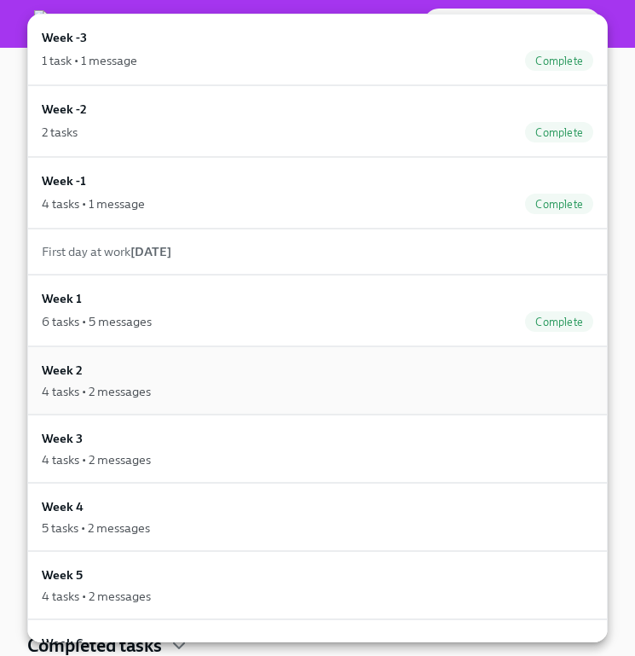
click at [393, 400] on div "Week 2 4 tasks • 2 messages" at bounding box center [317, 380] width 581 height 68
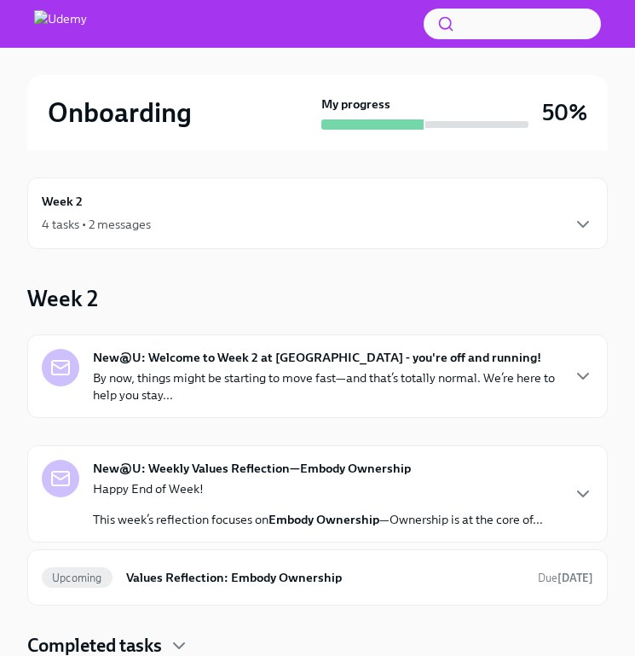
click at [468, 366] on div "New@U: Welcome to Week 2 at [GEOGRAPHIC_DATA] - you're off and running! By now,…" at bounding box center [326, 376] width 466 height 55
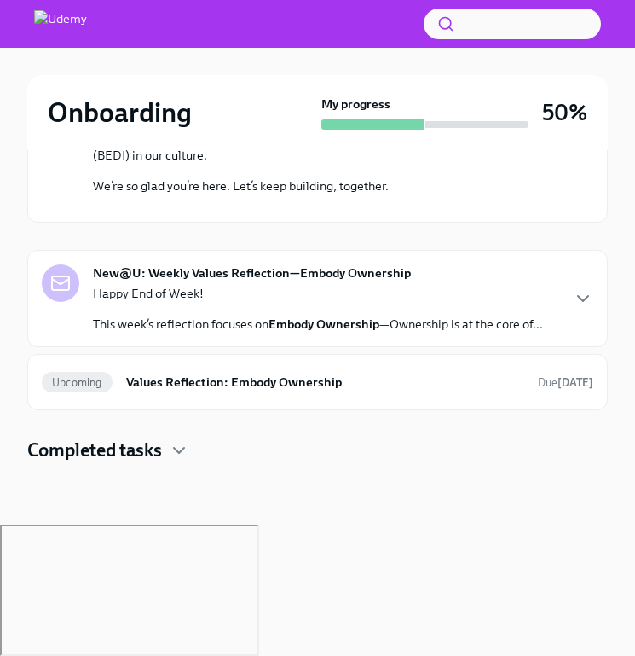
scroll to position [667, 0]
click at [541, 333] on div "Happy End of Week! This week’s reflection focuses on Embody Ownership —Ownershi…" at bounding box center [318, 309] width 450 height 48
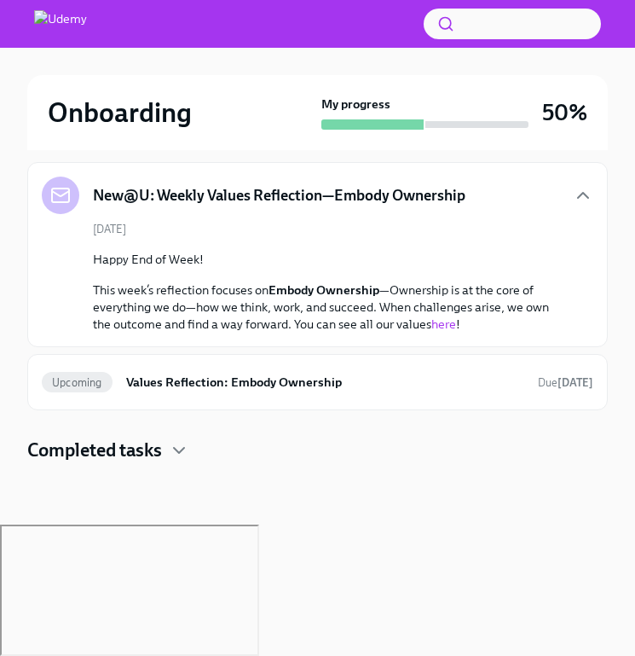
scroll to position [755, 0]
click at [527, 396] on div "Upcoming Values Reflection: Embody Ownership Due [DATE]" at bounding box center [318, 381] width 552 height 27
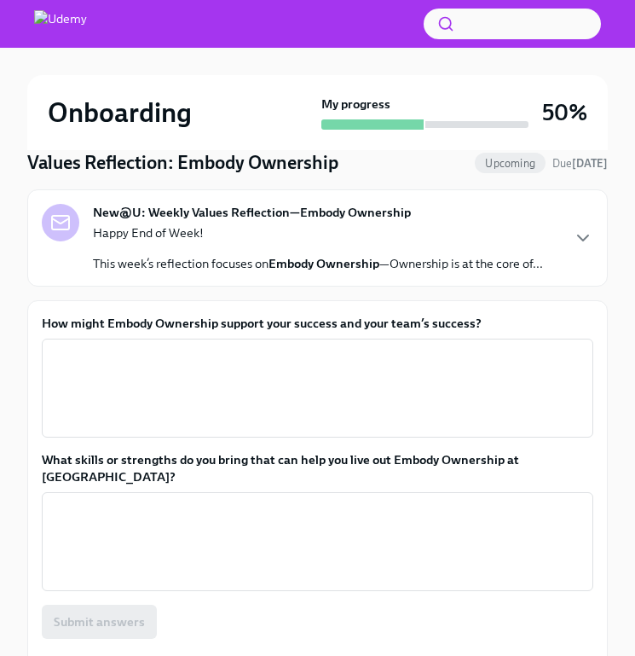
scroll to position [162, 0]
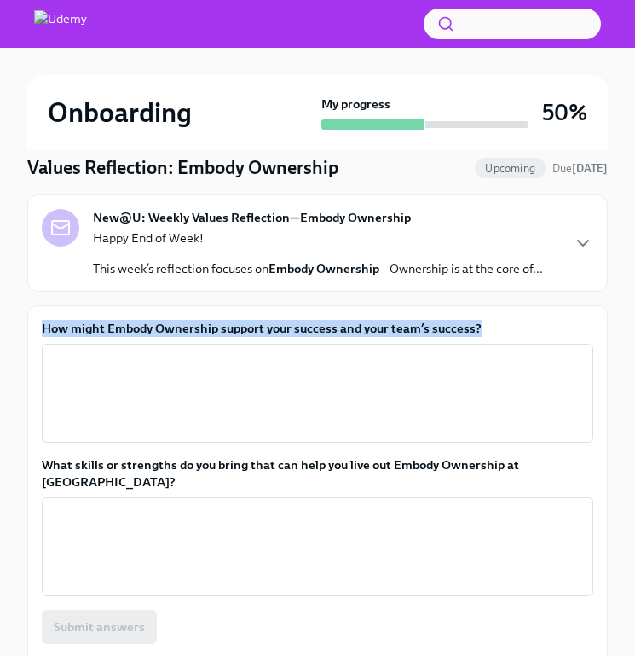
drag, startPoint x: 495, startPoint y: 331, endPoint x: 35, endPoint y: 316, distance: 459.8
click at [35, 316] on div "How might Embody Ownership support your success and your team’s success? x ​ Wh…" at bounding box center [317, 505] width 581 height 401
copy label "How might Embody Ownership support your success and your team’s success?"
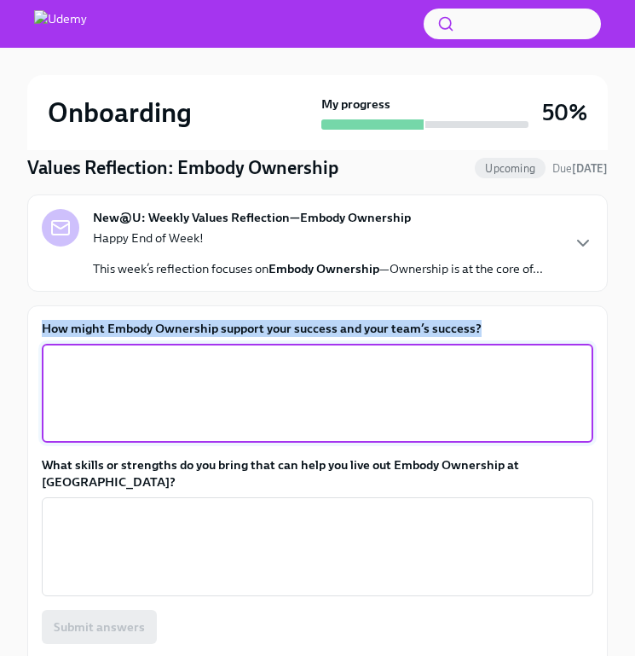
click at [222, 373] on textarea "How might Embody Ownership support your success and your team’s success?" at bounding box center [317, 393] width 531 height 82
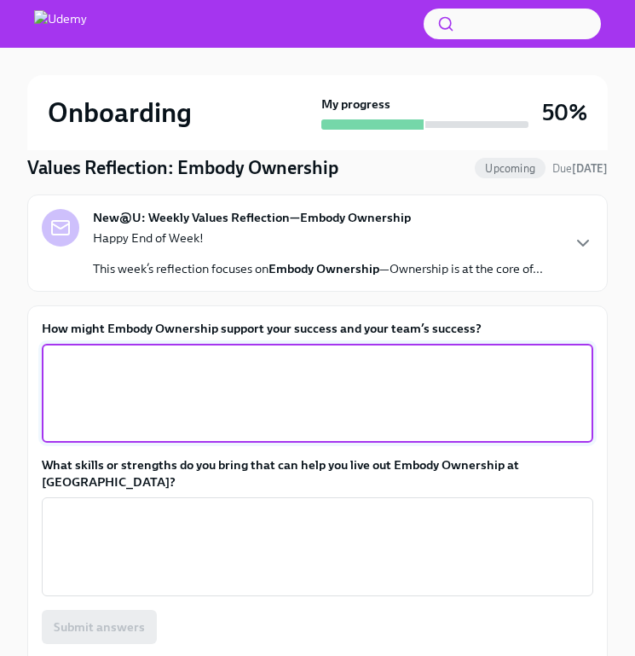
paste textarea "When I take full ownership of my goals and outcomes, I move faster, stay accoun…"
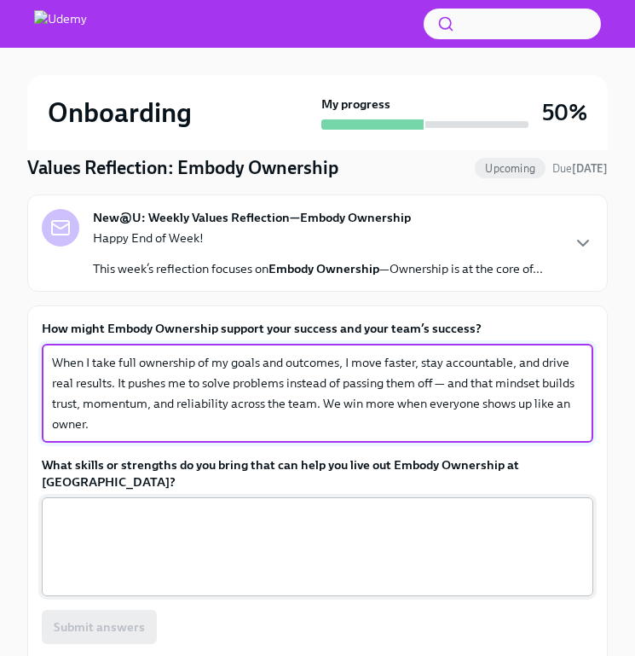
type textarea "When I take full ownership of my goals and outcomes, I move faster, stay accoun…"
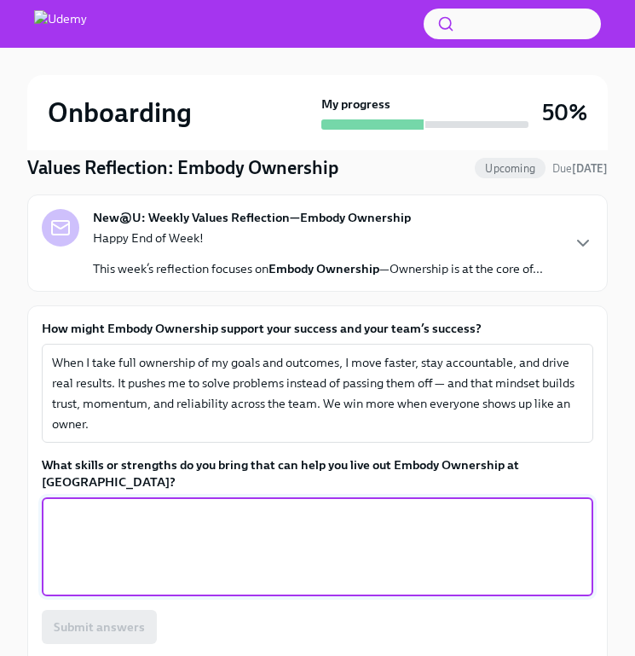
click at [227, 506] on textarea "What skills or strengths do you bring that can help you live out Embody Ownersh…" at bounding box center [317, 547] width 531 height 82
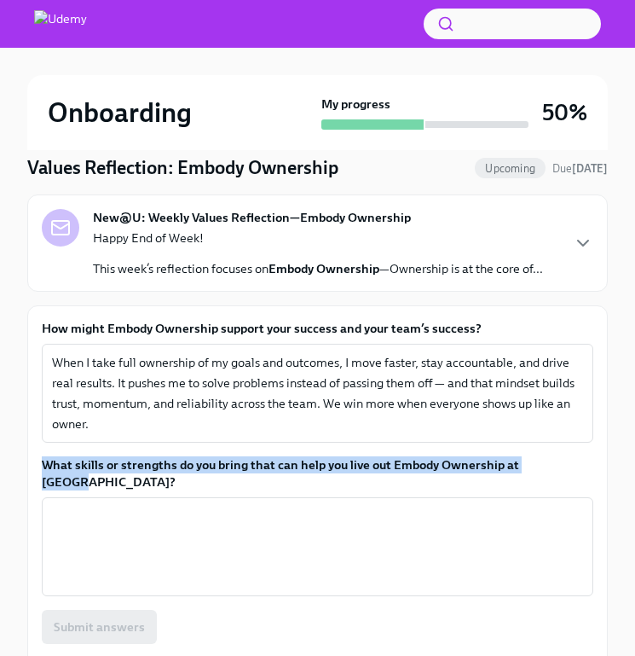
drag, startPoint x: 559, startPoint y: 466, endPoint x: 32, endPoint y: 458, distance: 527.9
click at [32, 458] on div "How might Embody Ownership support your success and your team’s success? When I…" at bounding box center [317, 505] width 581 height 401
copy label "What skills or strengths do you bring that can help you live out Embody Ownersh…"
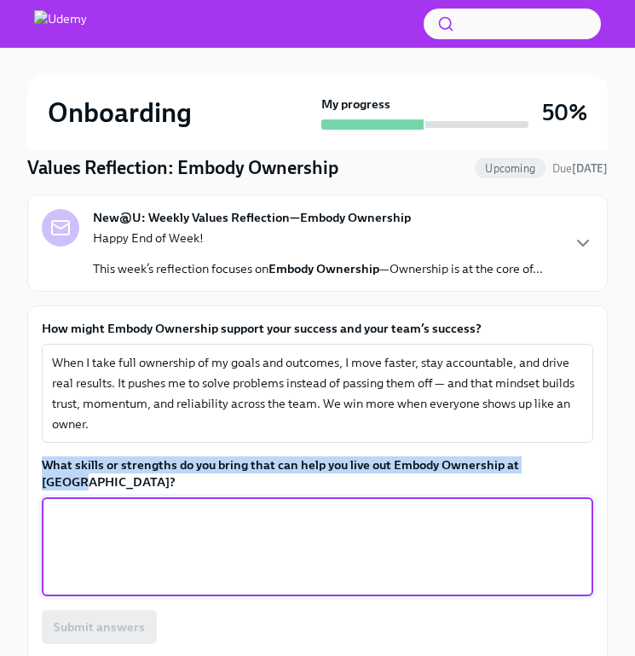
click at [186, 517] on textarea "What skills or strengths do you bring that can help you live out Embody Ownersh…" at bounding box center [317, 547] width 531 height 82
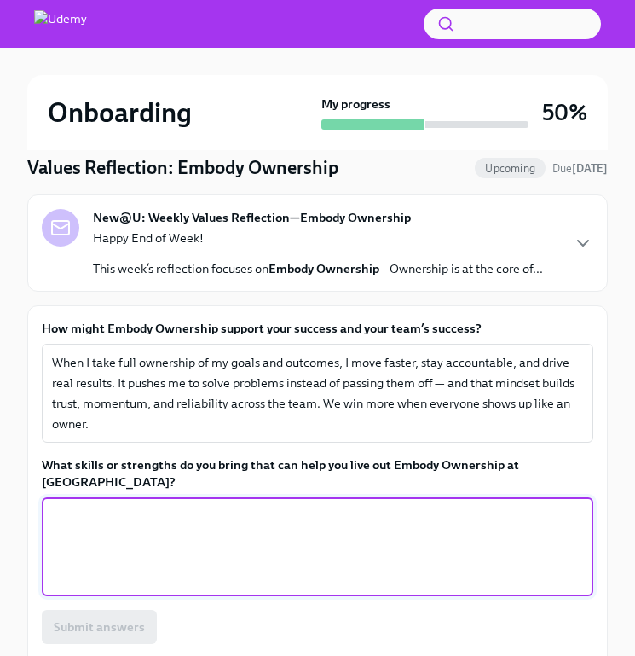
paste textarea "I’m self-motivated, goal-driven, and take pride in following through. I don’t w…"
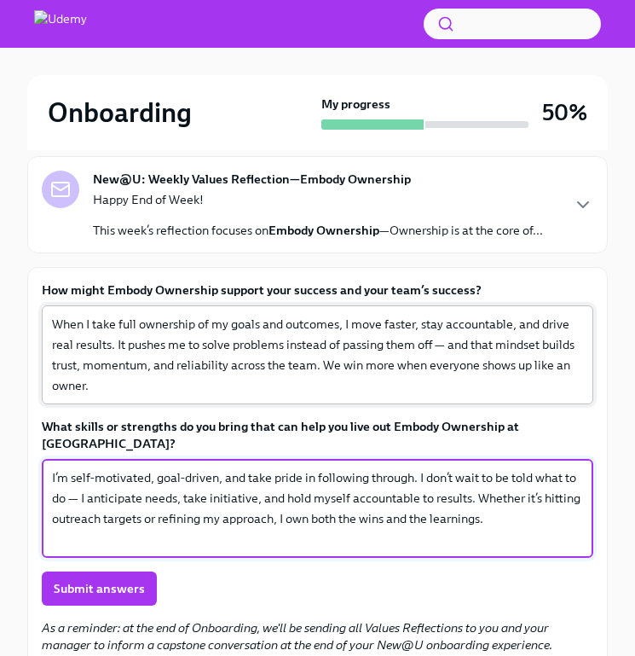
scroll to position [257, 0]
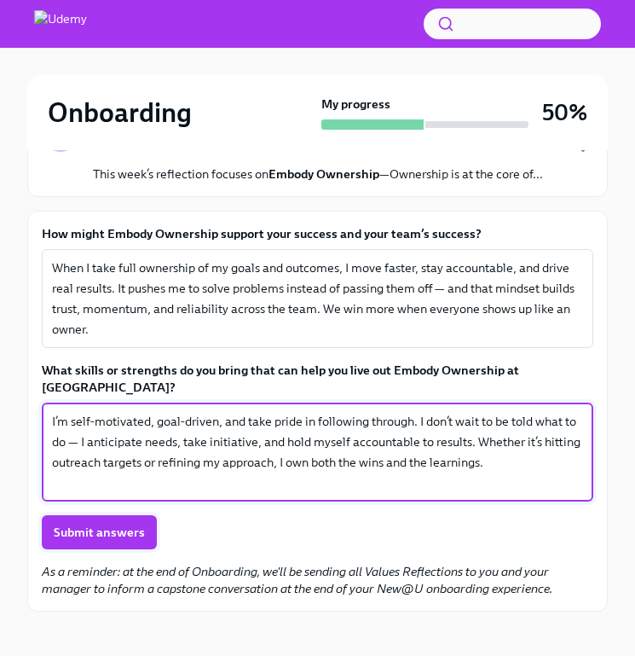
type textarea "I’m self-motivated, goal-driven, and take pride in following through. I don’t w…"
click at [93, 524] on span "Submit answers" at bounding box center [99, 532] width 91 height 17
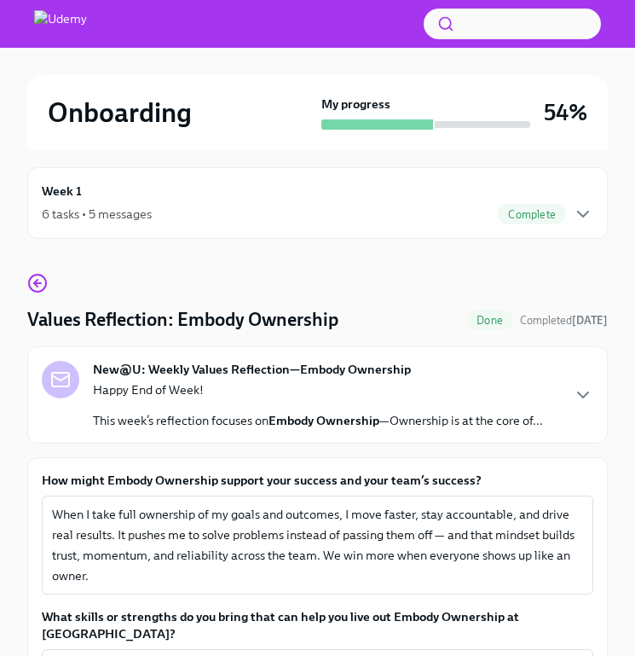
scroll to position [9, 0]
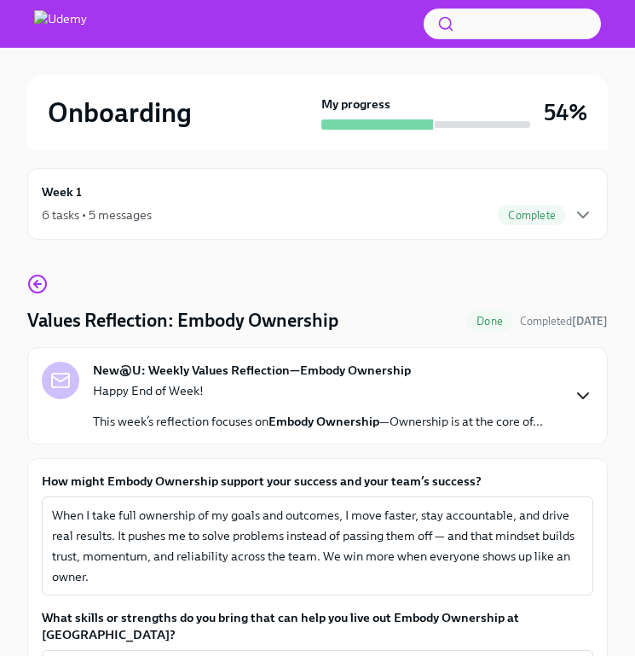
click at [588, 395] on icon "button" at bounding box center [583, 395] width 20 height 20
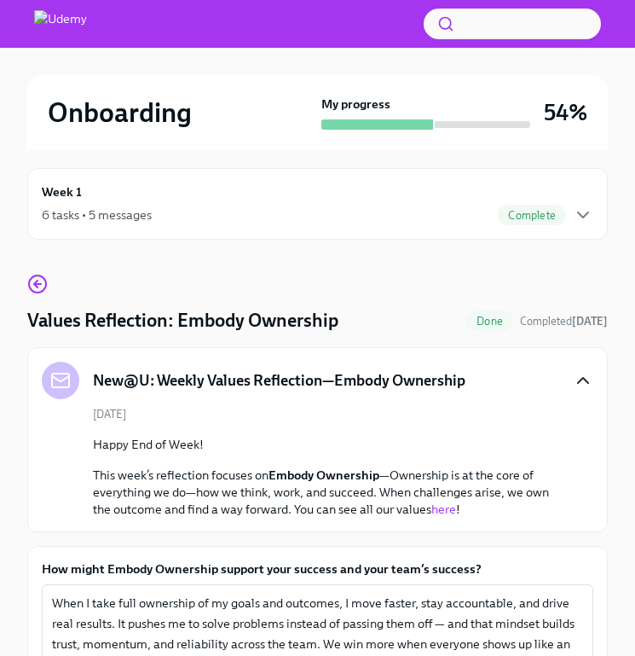
click at [586, 388] on icon "button" at bounding box center [583, 380] width 20 height 20
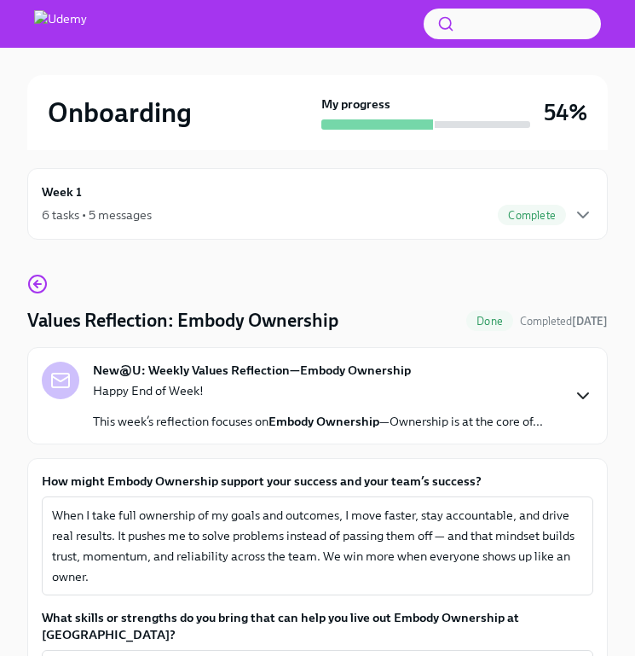
click at [570, 210] on div "Complete" at bounding box center [546, 215] width 96 height 20
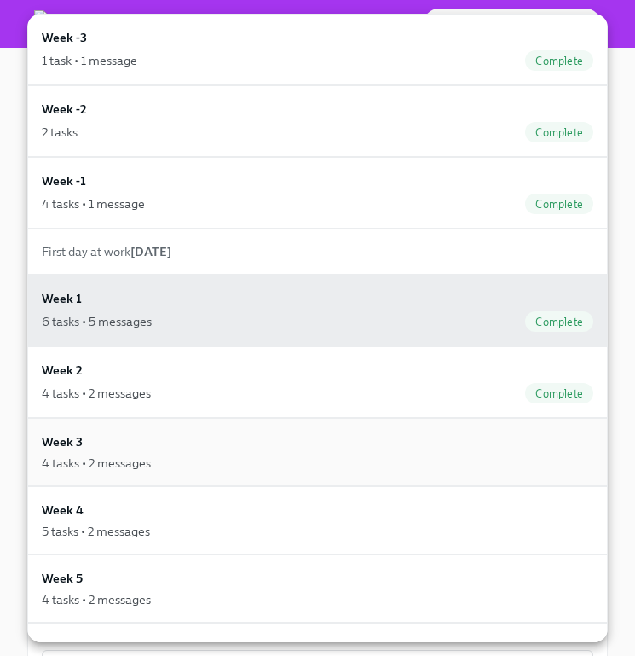
scroll to position [95, 0]
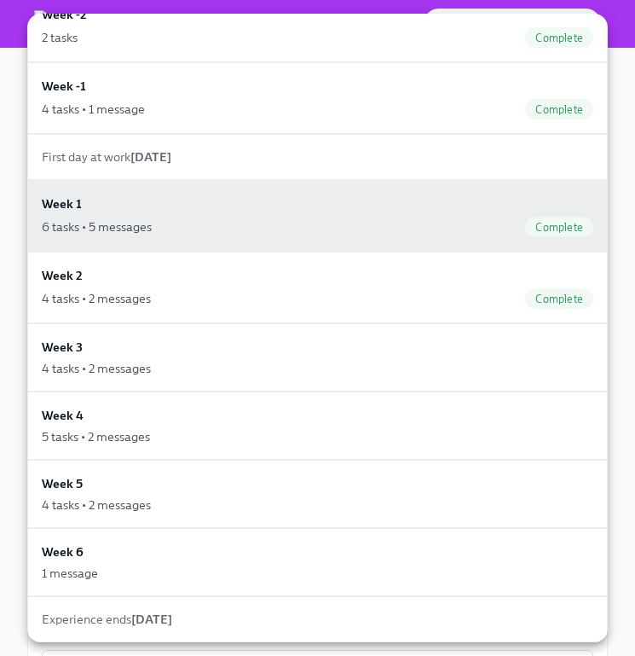
click at [14, 81] on div at bounding box center [317, 328] width 635 height 656
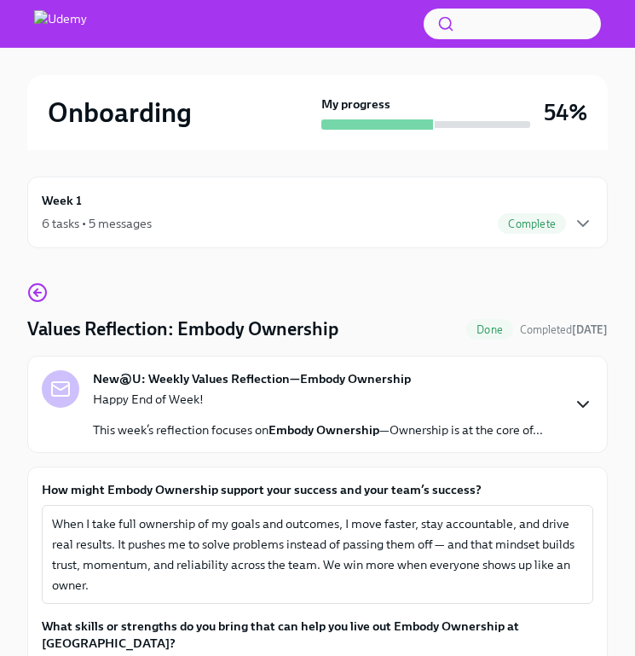
scroll to position [0, 0]
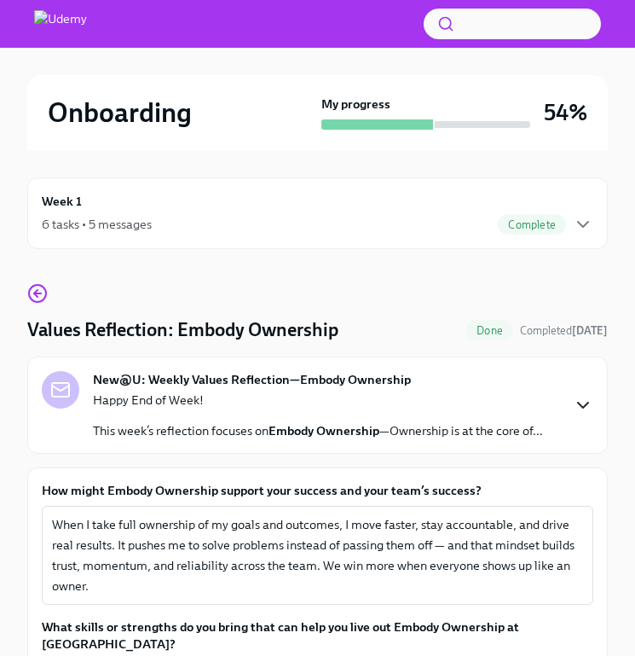
click at [198, 209] on div "Week 1 6 tasks • 5 messages Complete" at bounding box center [318, 213] width 552 height 43
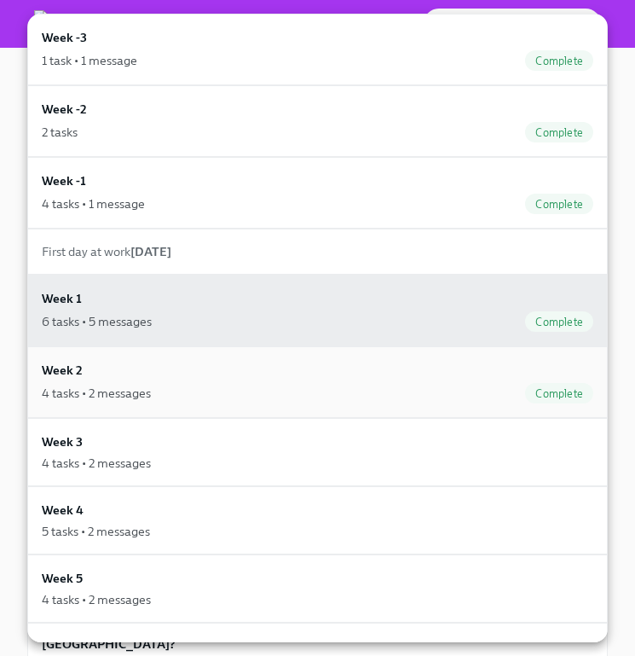
click at [236, 388] on div "4 tasks • 2 messages Complete" at bounding box center [318, 393] width 552 height 20
